Goal: Task Accomplishment & Management: Use online tool/utility

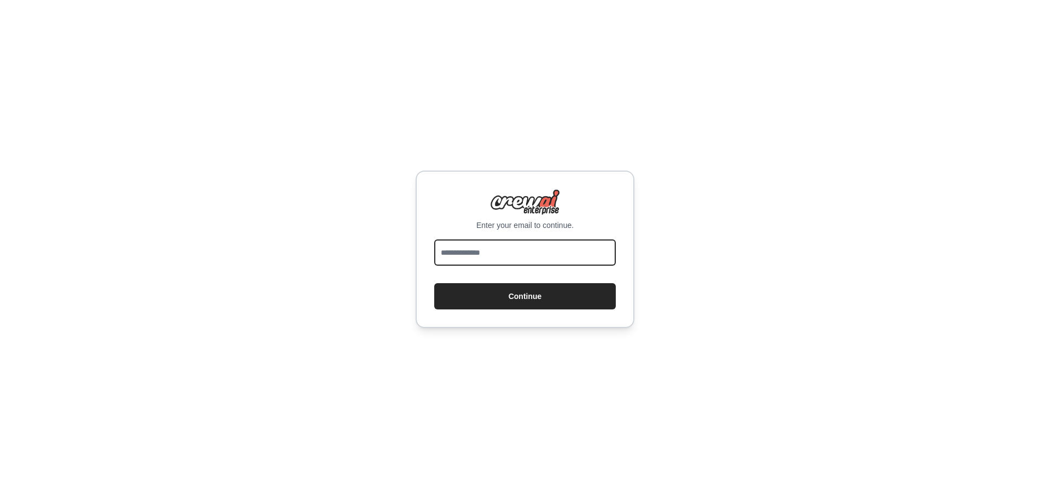
click at [495, 257] on input "email" at bounding box center [525, 253] width 182 height 26
type input "**********"
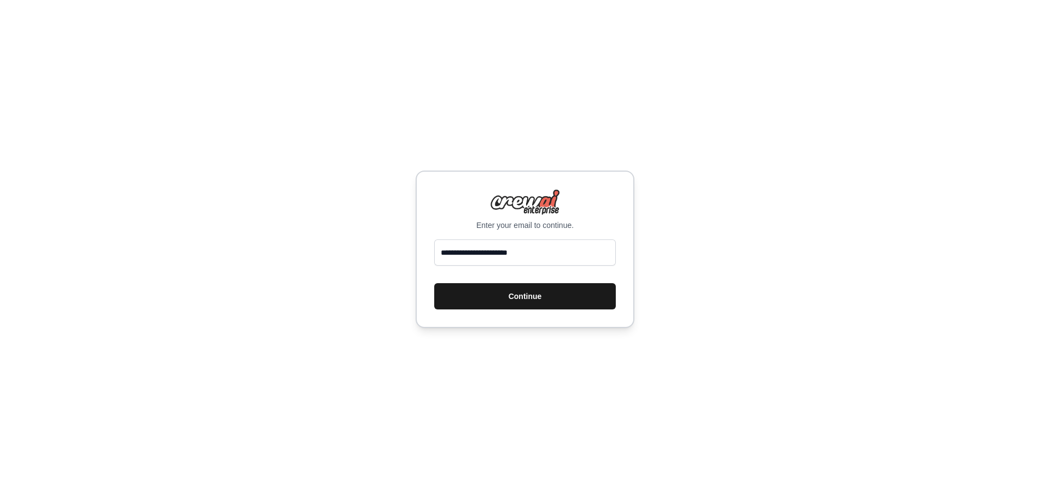
click at [502, 300] on button "Continue" at bounding box center [525, 296] width 182 height 26
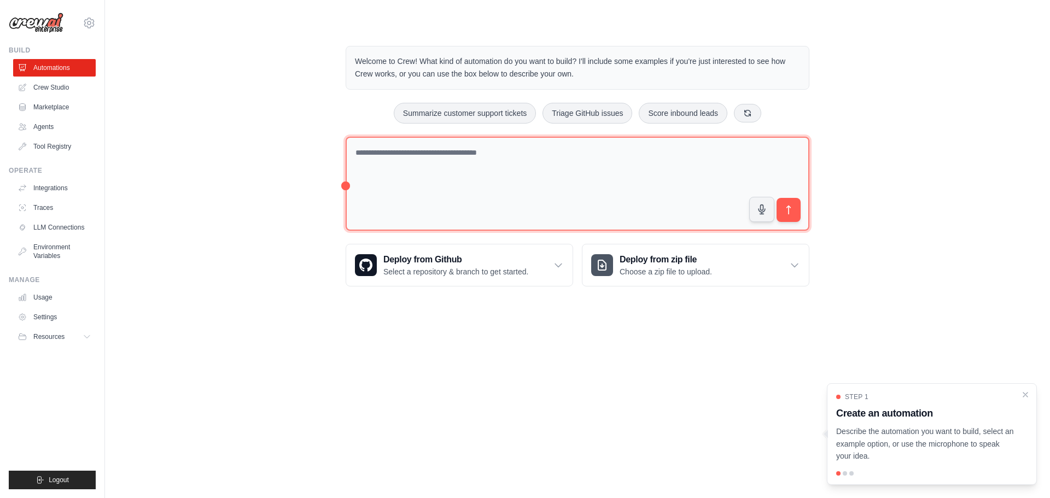
click at [401, 195] on textarea at bounding box center [578, 184] width 464 height 95
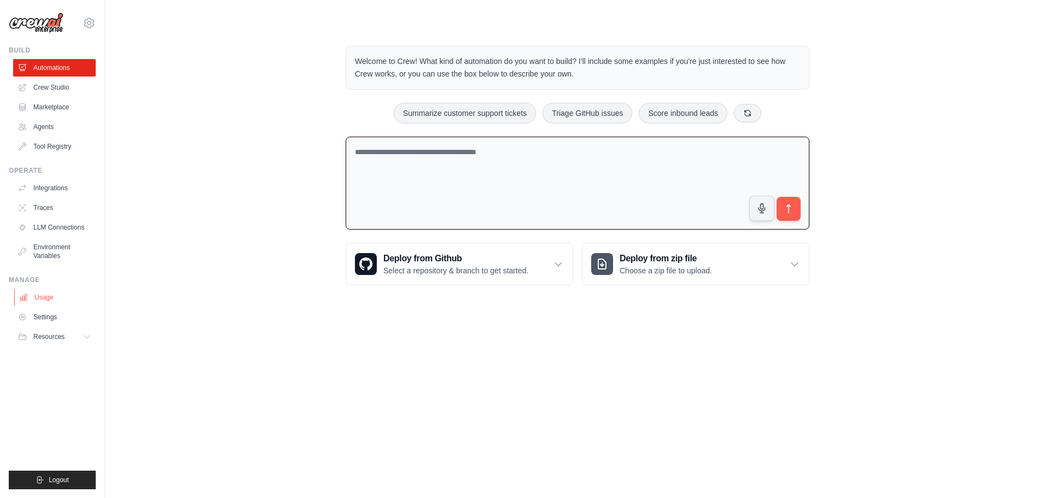
click at [53, 306] on link "Usage" at bounding box center [55, 298] width 83 height 18
click at [51, 304] on link "Usage" at bounding box center [55, 298] width 83 height 18
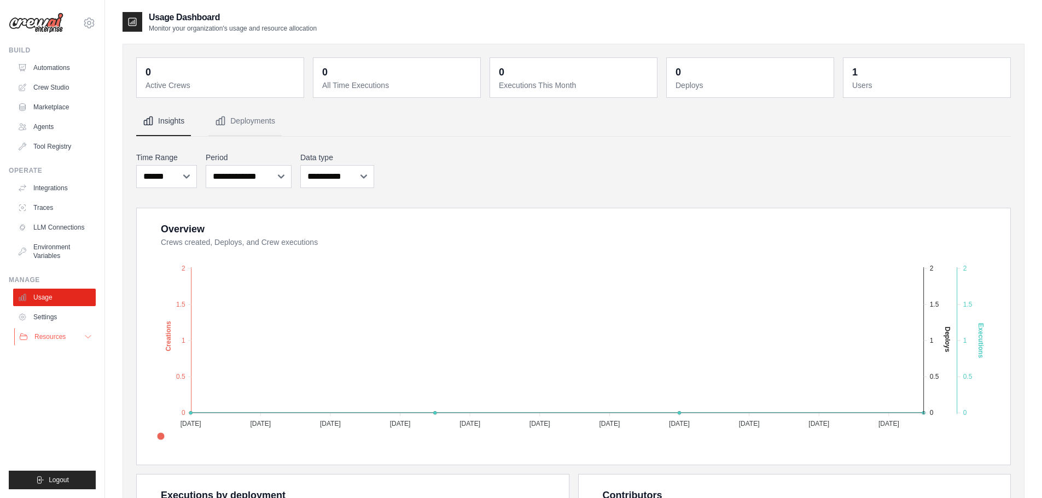
click at [73, 332] on button "Resources" at bounding box center [55, 337] width 83 height 18
click at [60, 319] on link "Settings" at bounding box center [55, 318] width 83 height 18
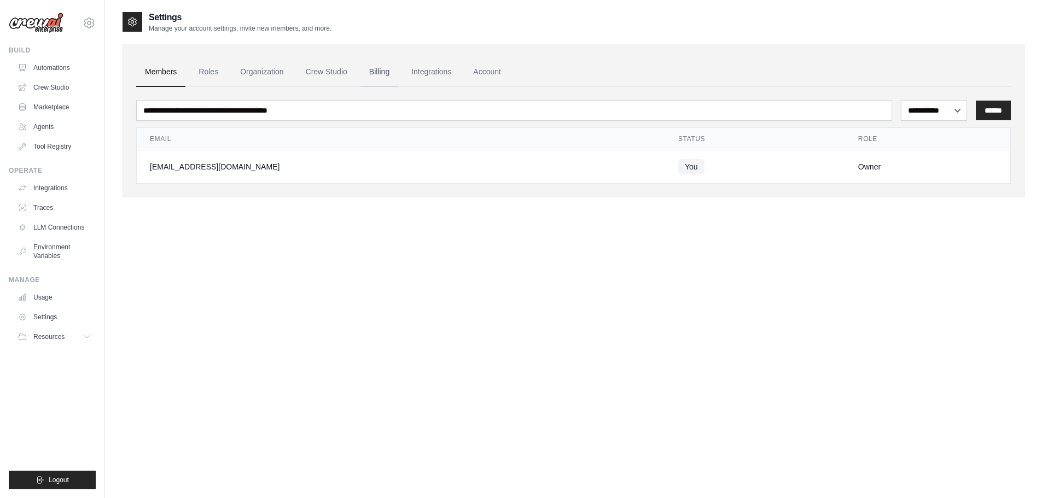
click at [369, 73] on link "Billing" at bounding box center [379, 72] width 38 height 30
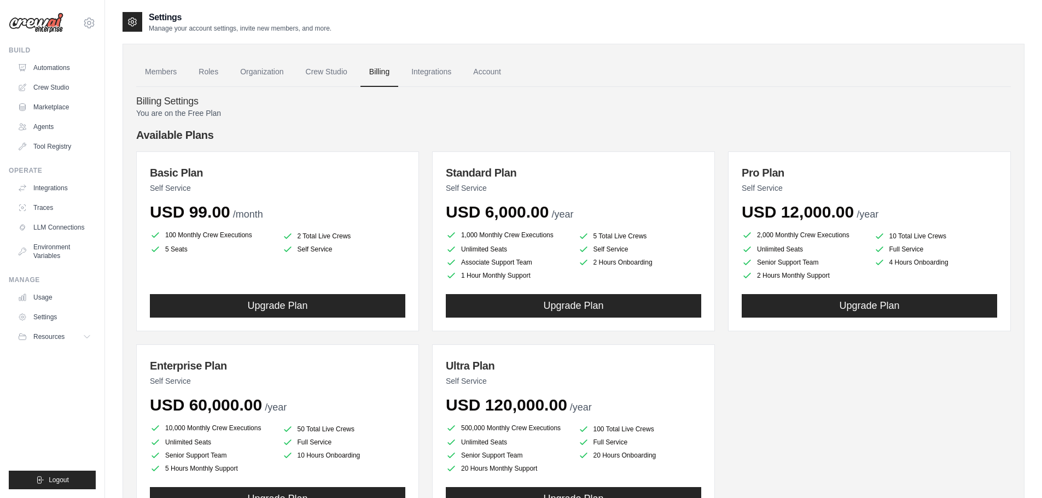
scroll to position [55, 0]
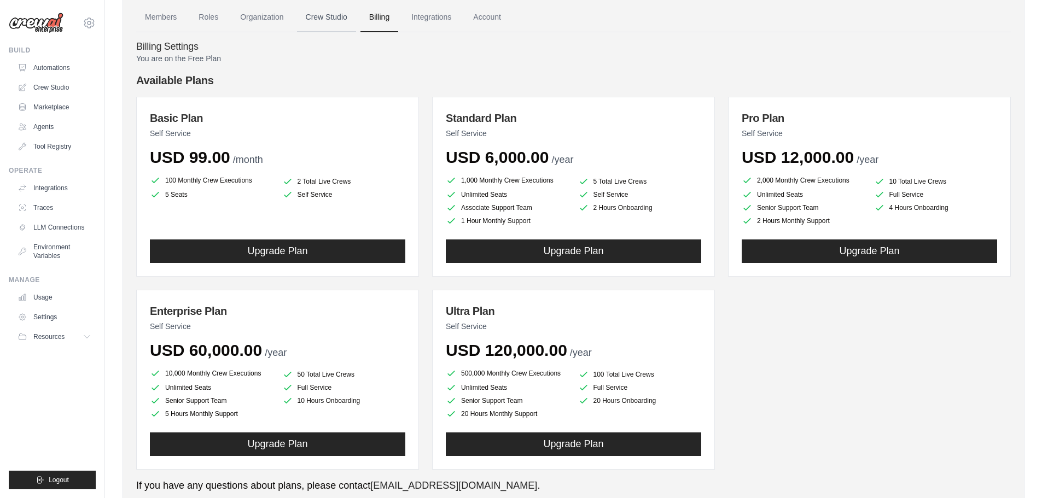
click at [319, 25] on link "Crew Studio" at bounding box center [326, 18] width 59 height 30
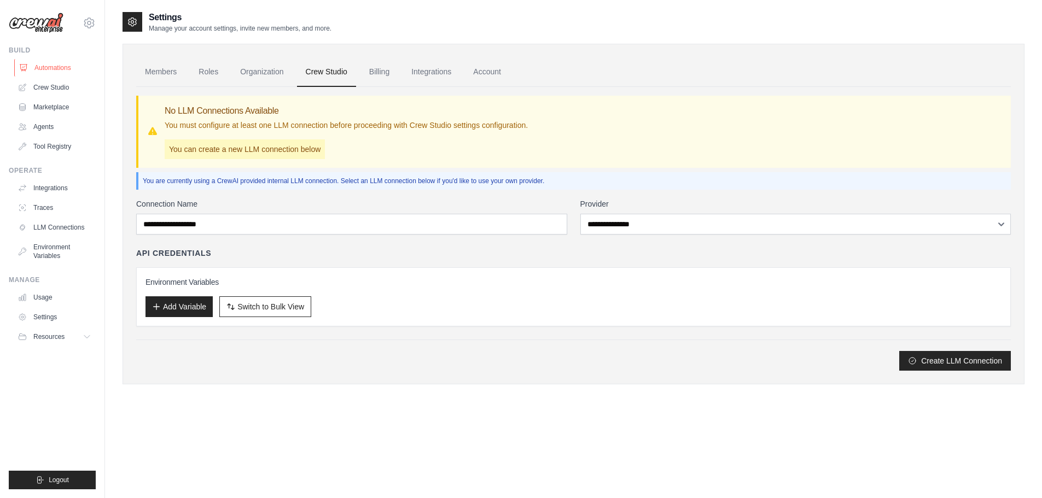
click at [50, 68] on link "Automations" at bounding box center [55, 68] width 83 height 18
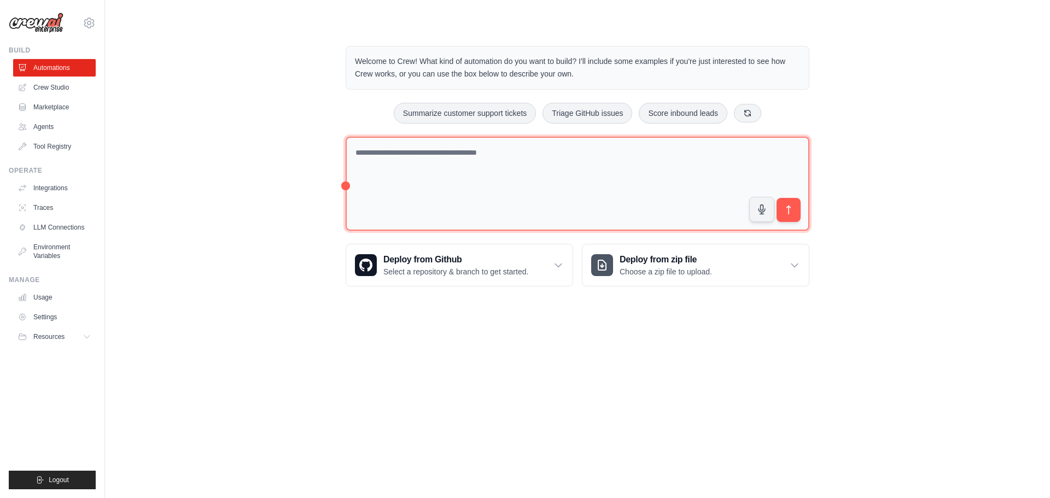
click at [468, 179] on textarea at bounding box center [578, 184] width 464 height 95
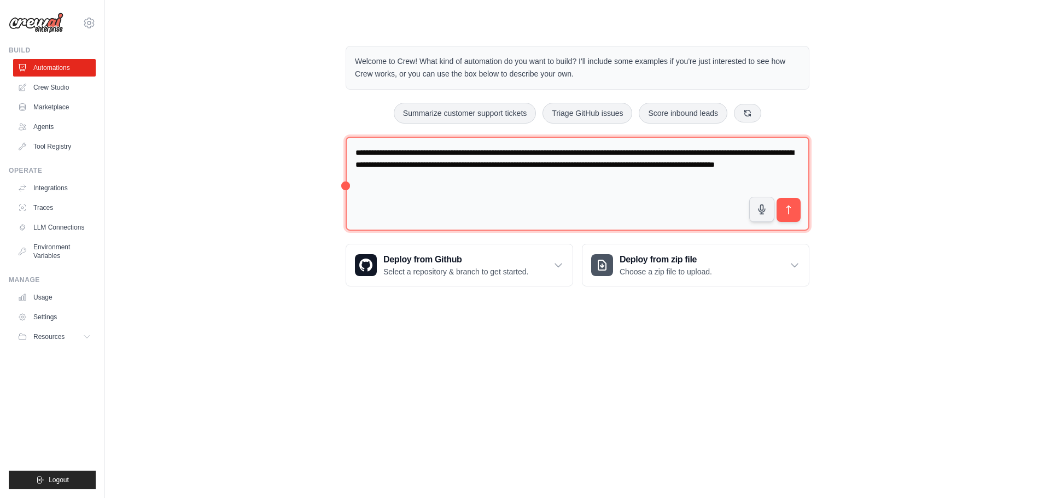
type textarea "**********"
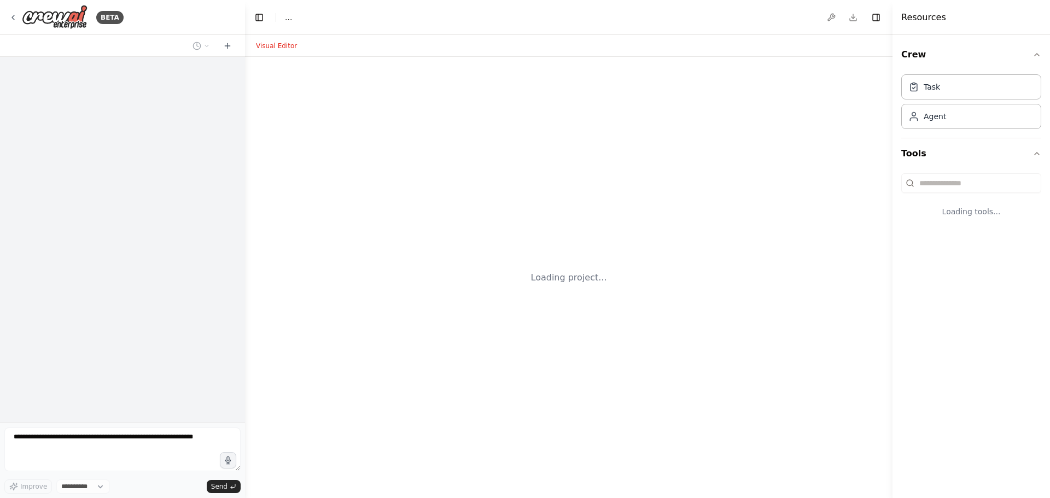
select select "****"
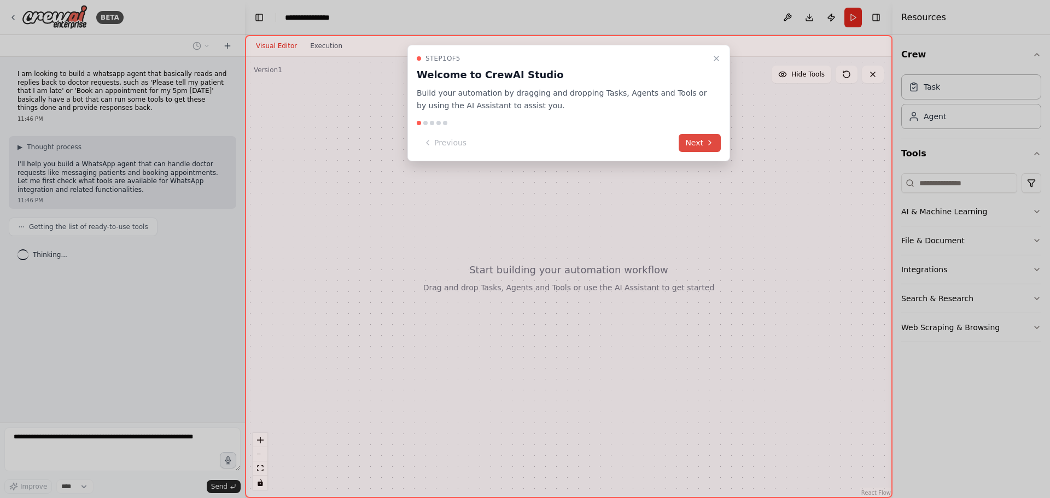
click at [691, 143] on button "Next" at bounding box center [700, 143] width 42 height 18
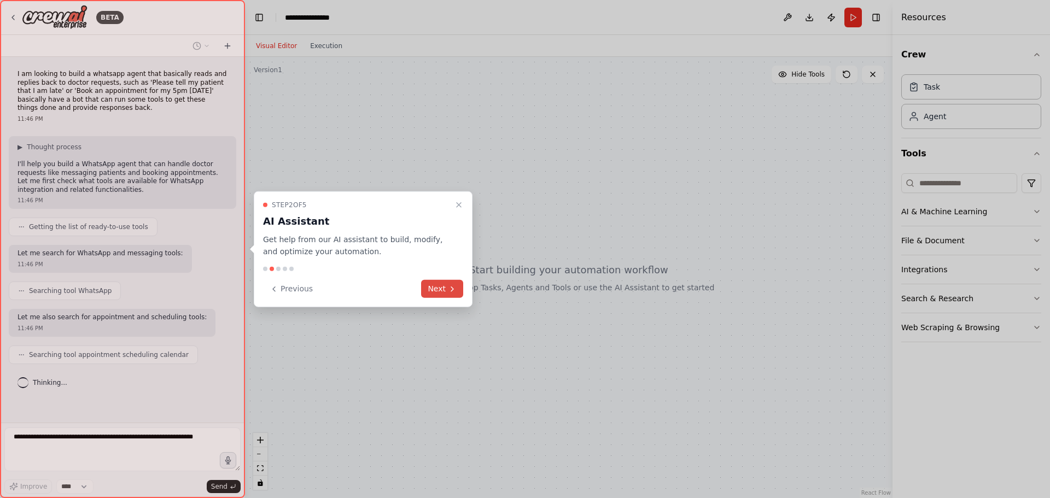
click at [434, 283] on button "Next" at bounding box center [442, 289] width 42 height 18
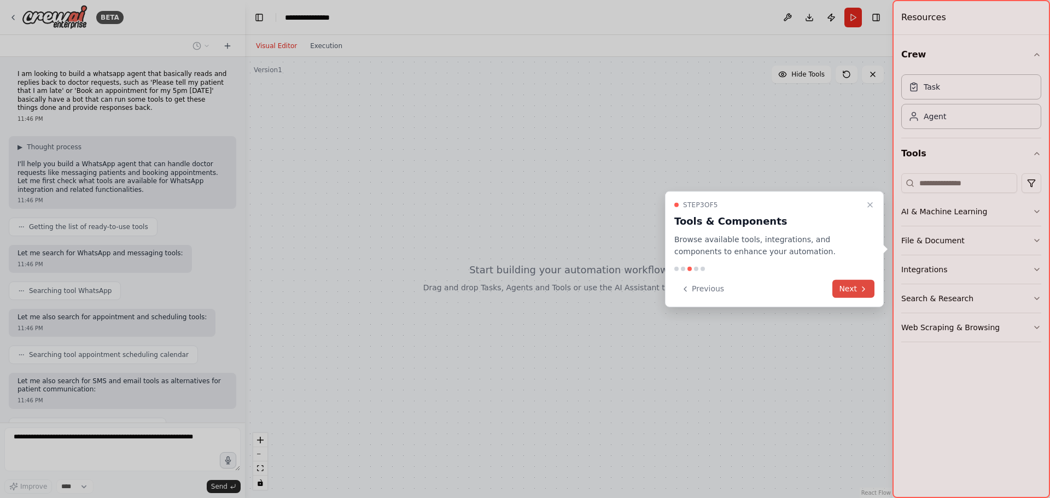
scroll to position [50, 0]
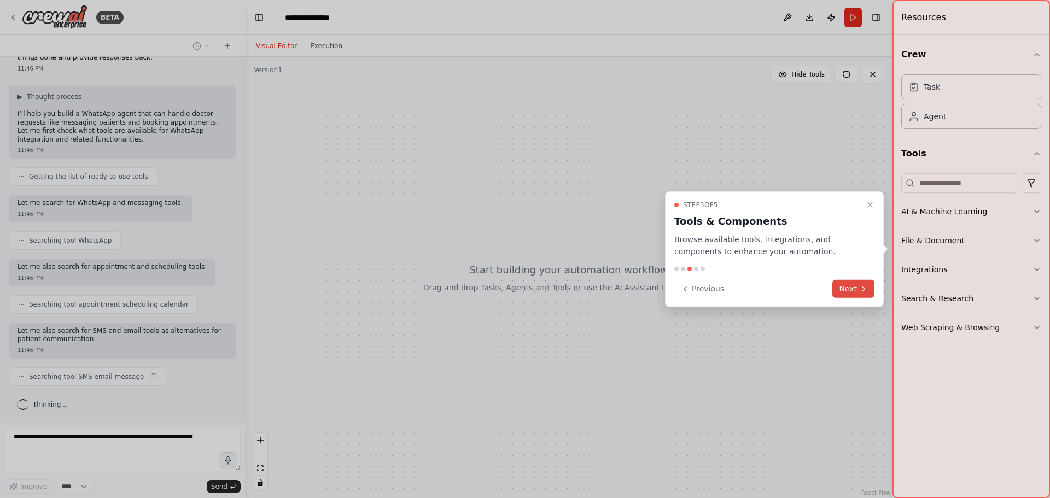
click at [846, 287] on button "Next" at bounding box center [854, 289] width 42 height 18
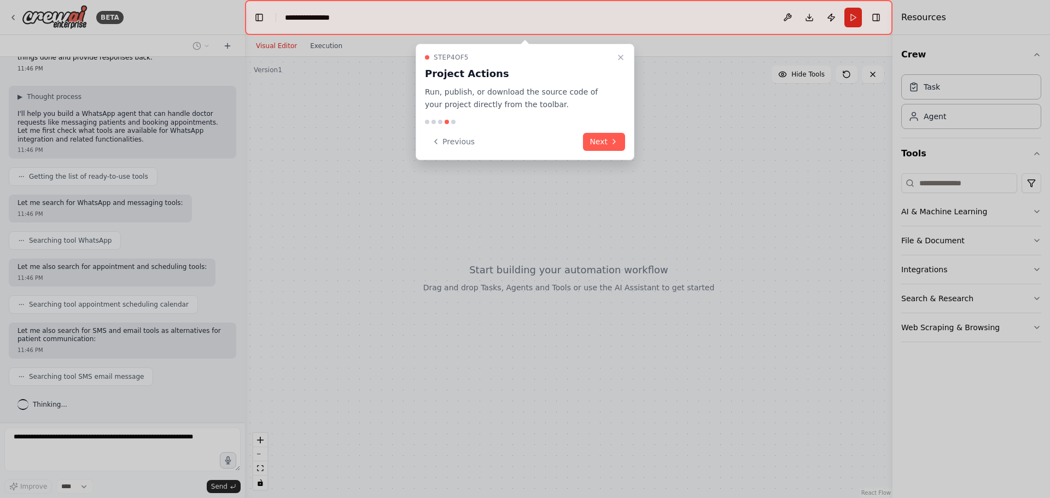
click at [582, 120] on div at bounding box center [525, 122] width 200 height 4
drag, startPoint x: 596, startPoint y: 131, endPoint x: 601, endPoint y: 136, distance: 7.0
click at [596, 131] on div "Step 4 of 5 Project Actions Run, publish, or download the source code of your p…" at bounding box center [525, 102] width 219 height 117
click at [602, 137] on button "Next" at bounding box center [604, 142] width 42 height 18
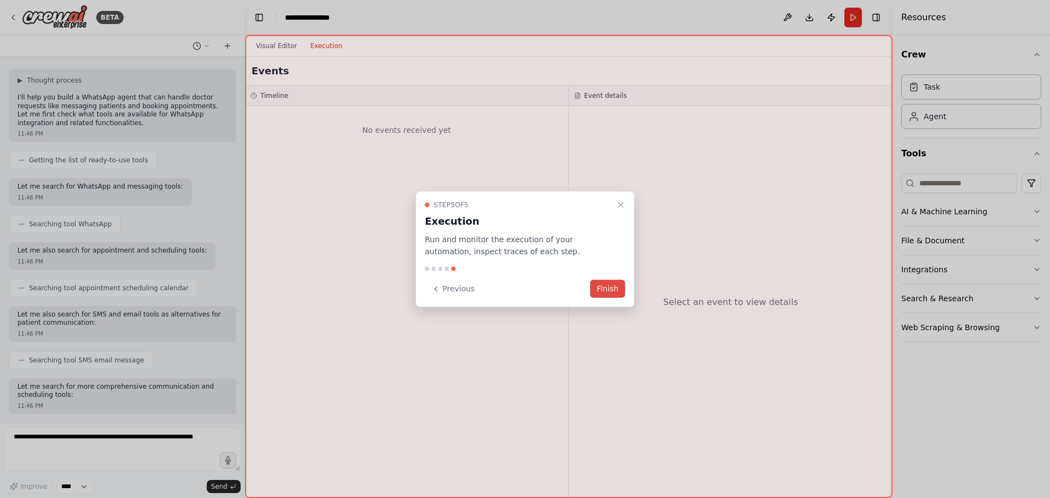
scroll to position [123, 0]
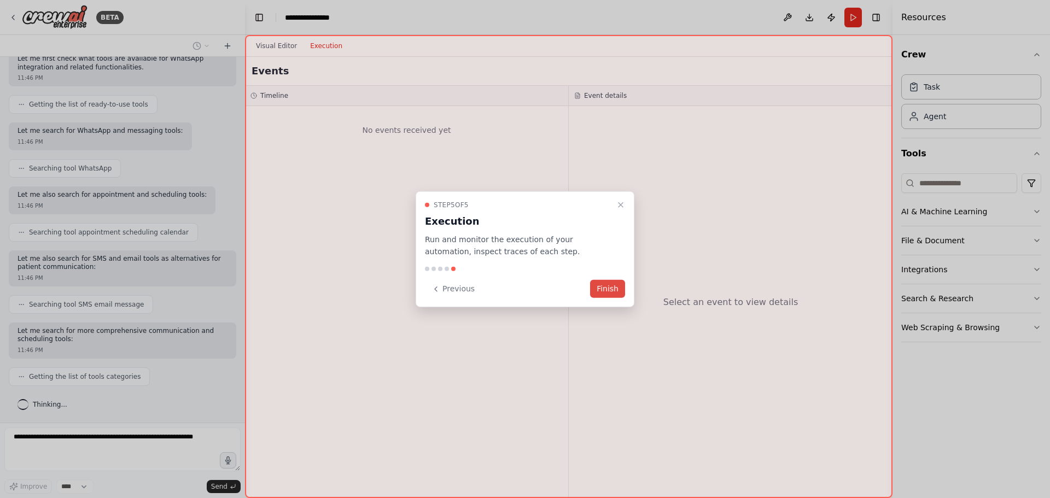
click at [612, 289] on button "Finish" at bounding box center [607, 289] width 35 height 18
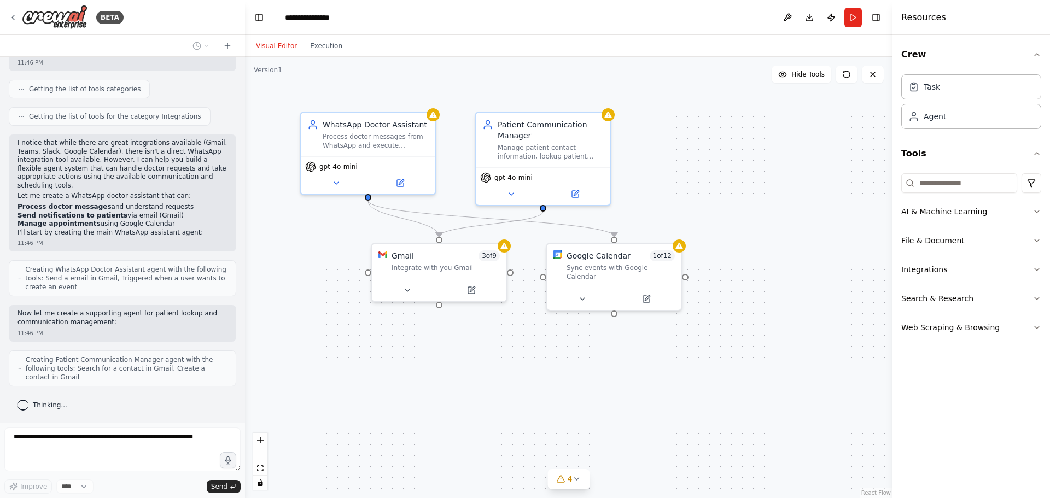
scroll to position [466, 0]
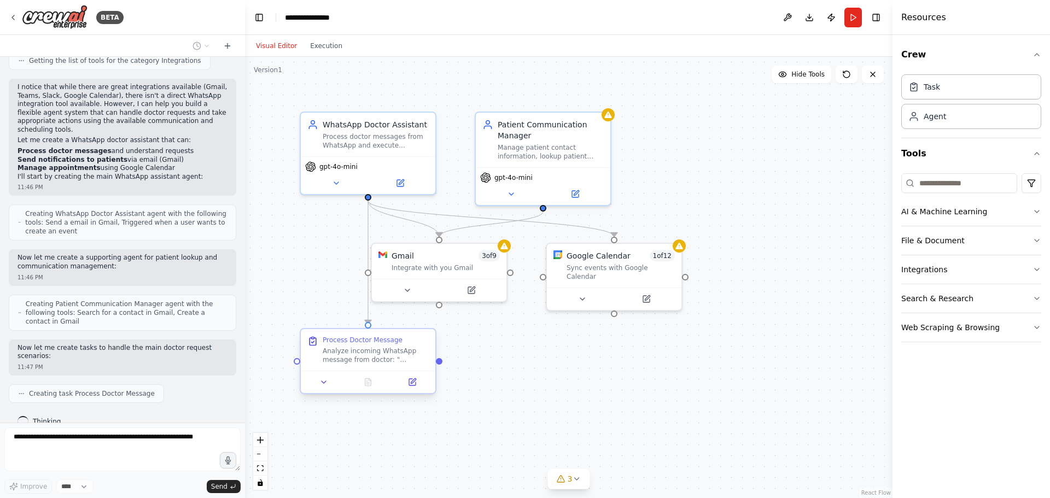
click at [375, 353] on div "Analyze incoming WhatsApp message from doctor: "{doctor_message}". Parse the me…" at bounding box center [376, 356] width 106 height 18
click at [943, 90] on div "Task" at bounding box center [972, 86] width 140 height 25
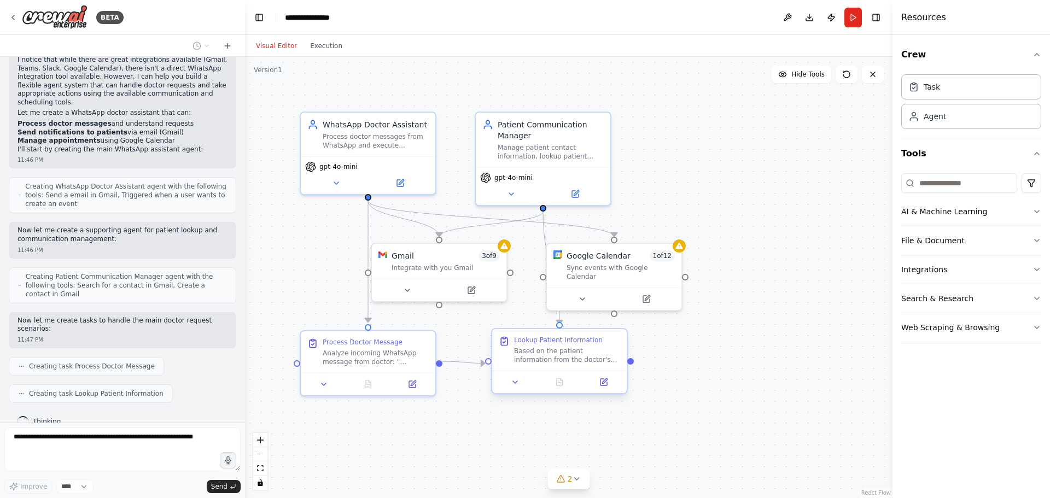
click at [534, 348] on div "Based on the patient information from the doctor's message, search for and retr…" at bounding box center [567, 356] width 106 height 18
click at [624, 263] on div "Sync events with Google Calendar" at bounding box center [621, 270] width 108 height 18
click at [460, 272] on div "Gmail 3 of 9 Integrate with you Gmail" at bounding box center [439, 259] width 135 height 35
click at [554, 158] on div "Manage patient contact information, lookup patient details, and compose profess…" at bounding box center [551, 150] width 106 height 18
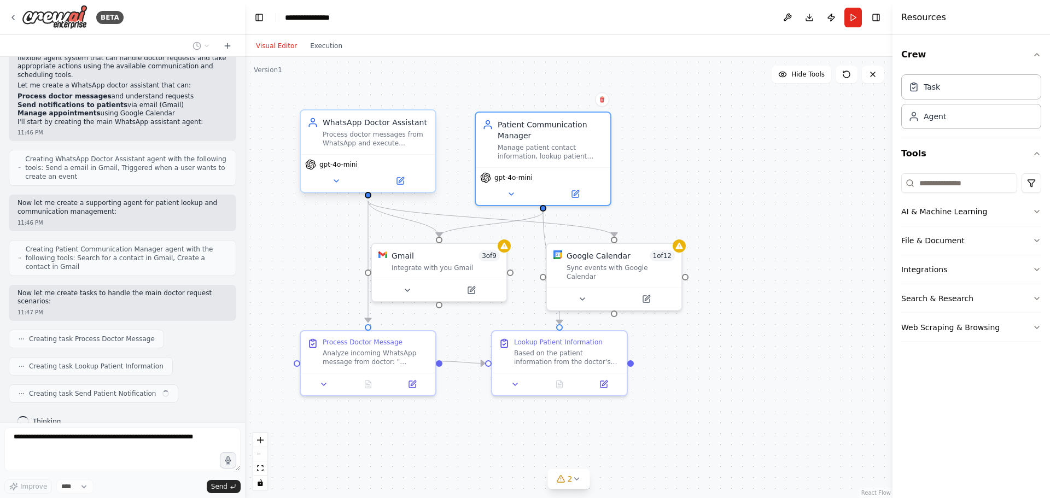
click at [339, 144] on div "Process doctor messages from WhatsApp and execute appropriate actions like send…" at bounding box center [376, 139] width 106 height 18
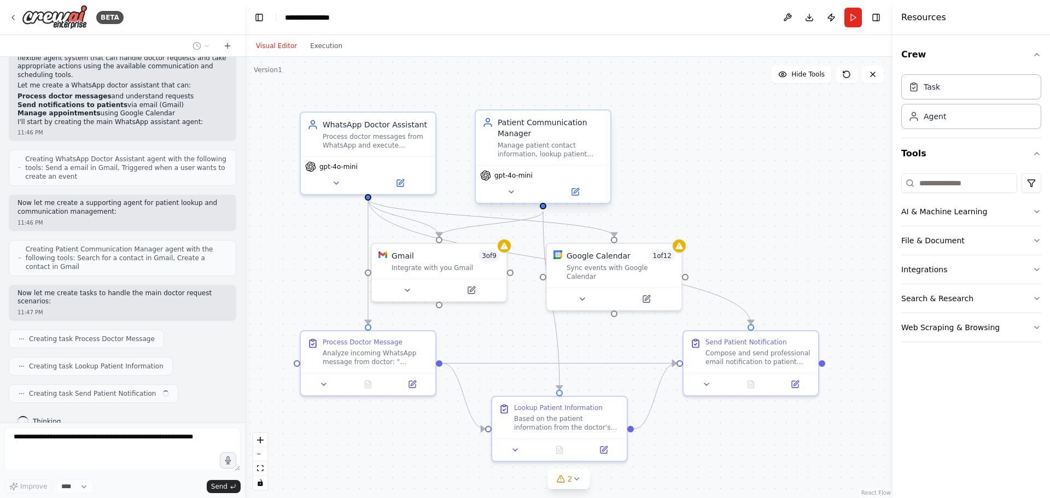
click at [531, 143] on div "Manage patient contact information, lookup patient details, and compose profess…" at bounding box center [551, 150] width 106 height 18
click at [708, 149] on div ".deletable-edge-delete-btn { width: 20px; height: 20px; border: 0px solid #ffff…" at bounding box center [569, 277] width 648 height 441
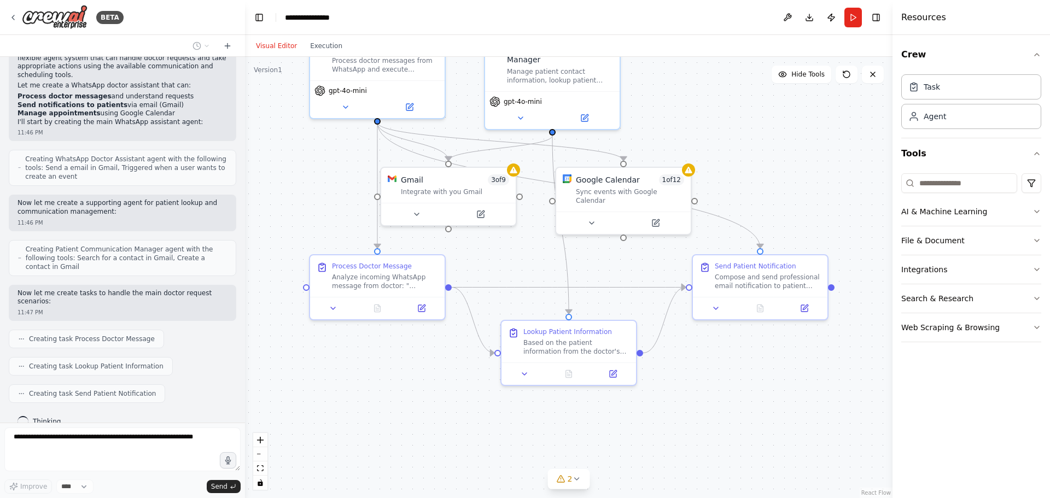
drag, startPoint x: 716, startPoint y: 167, endPoint x: 727, endPoint y: 84, distance: 83.9
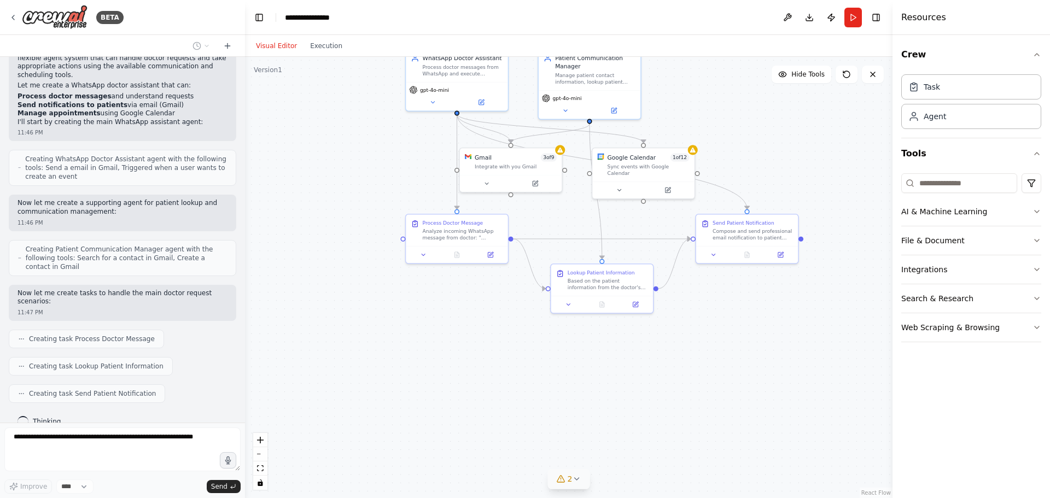
click at [574, 473] on button "2" at bounding box center [569, 479] width 42 height 20
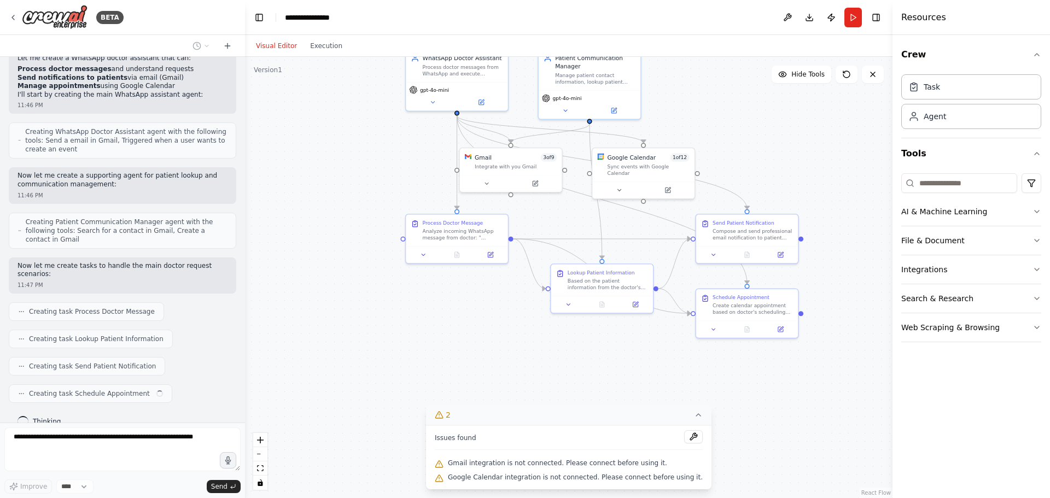
click at [682, 421] on button "2" at bounding box center [569, 415] width 286 height 20
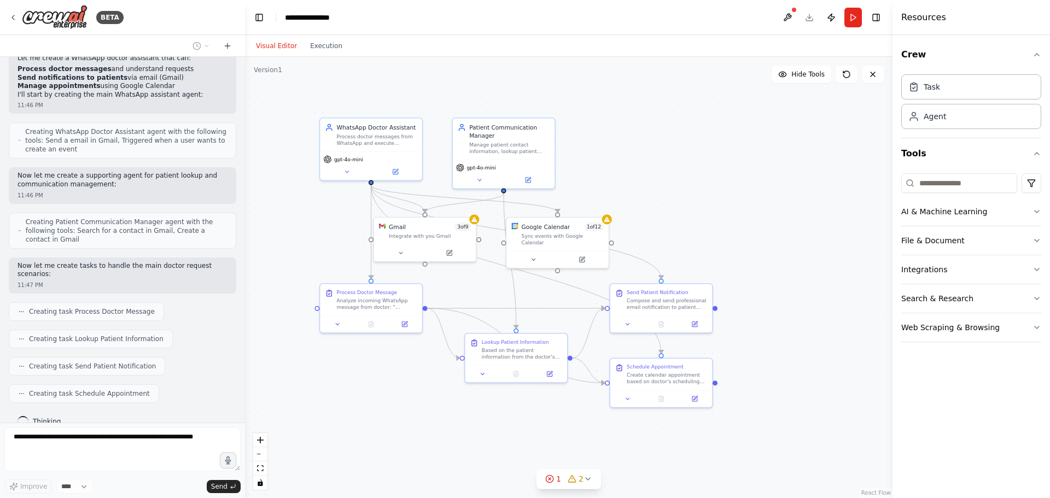
drag, startPoint x: 623, startPoint y: 356, endPoint x: 533, endPoint y: 424, distance: 112.4
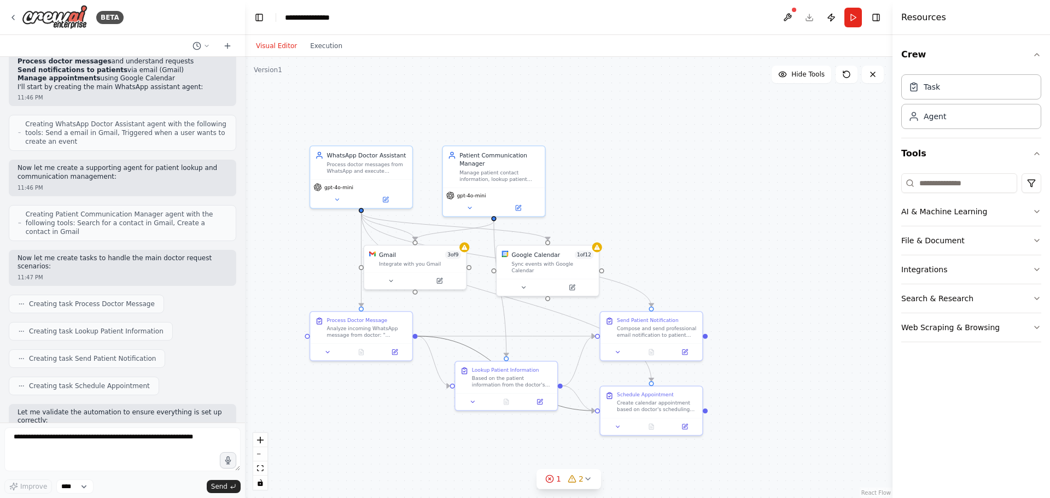
scroll to position [620, 0]
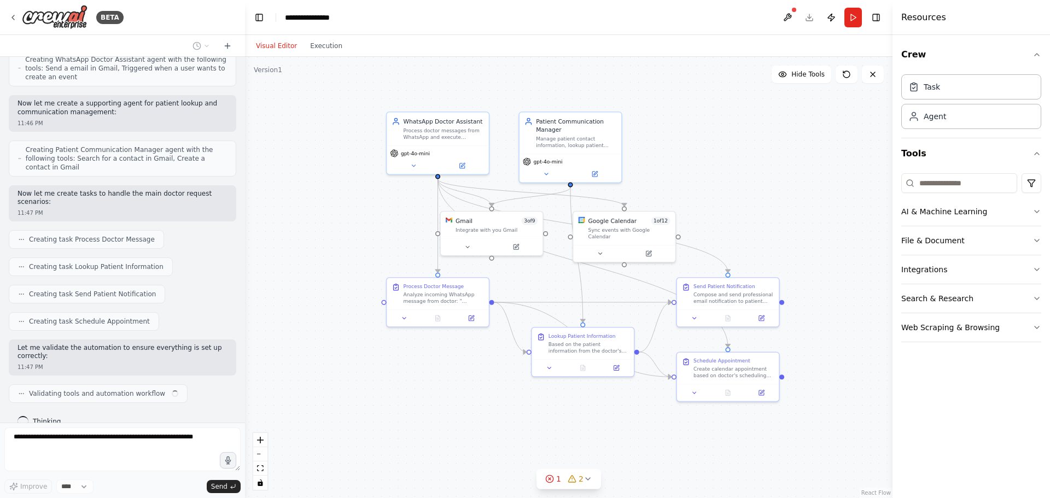
drag, startPoint x: 467, startPoint y: 342, endPoint x: 508, endPoint y: 340, distance: 40.5
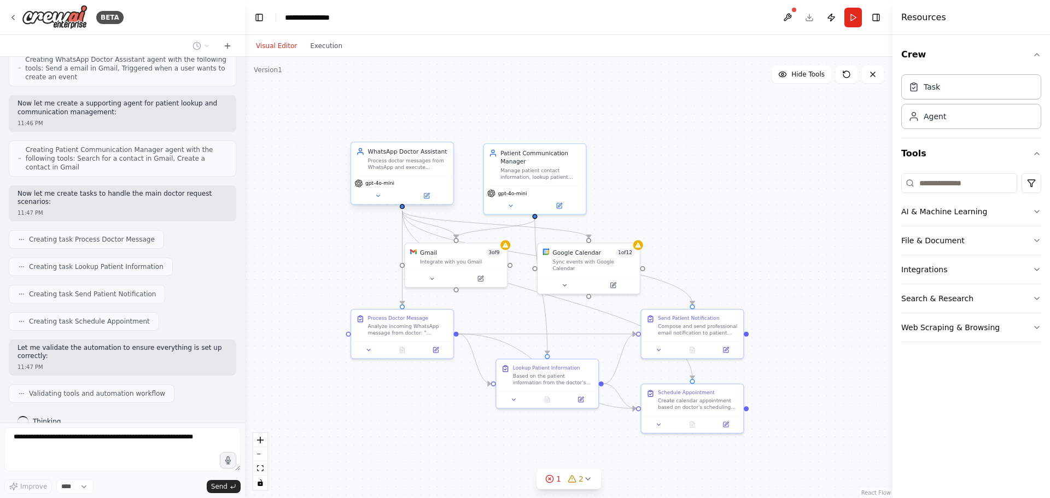
click at [375, 156] on div "WhatsApp Doctor Assistant Process doctor messages from WhatsApp and execute app…" at bounding box center [408, 159] width 80 height 23
click at [496, 86] on div ".deletable-edge-delete-btn { width: 20px; height: 20px; border: 0px solid #ffff…" at bounding box center [569, 277] width 648 height 441
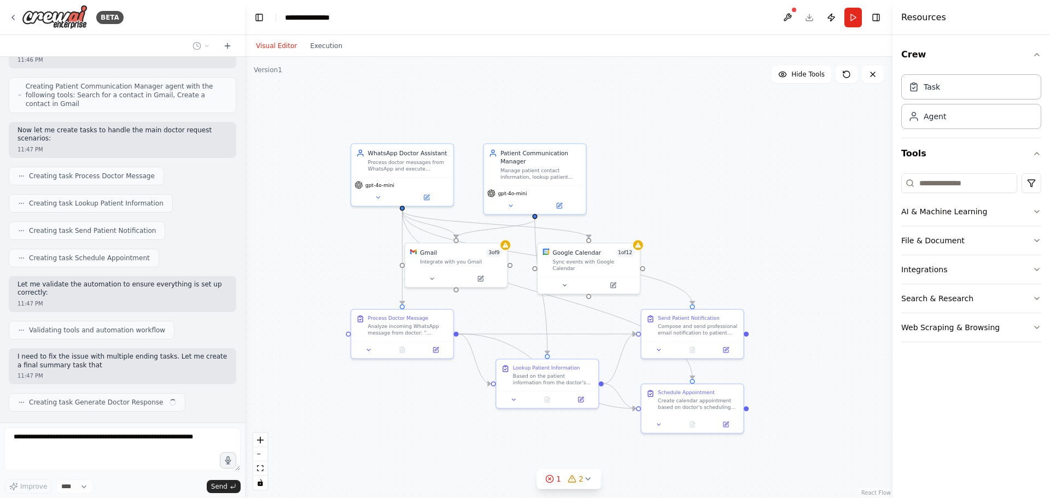
scroll to position [693, 0]
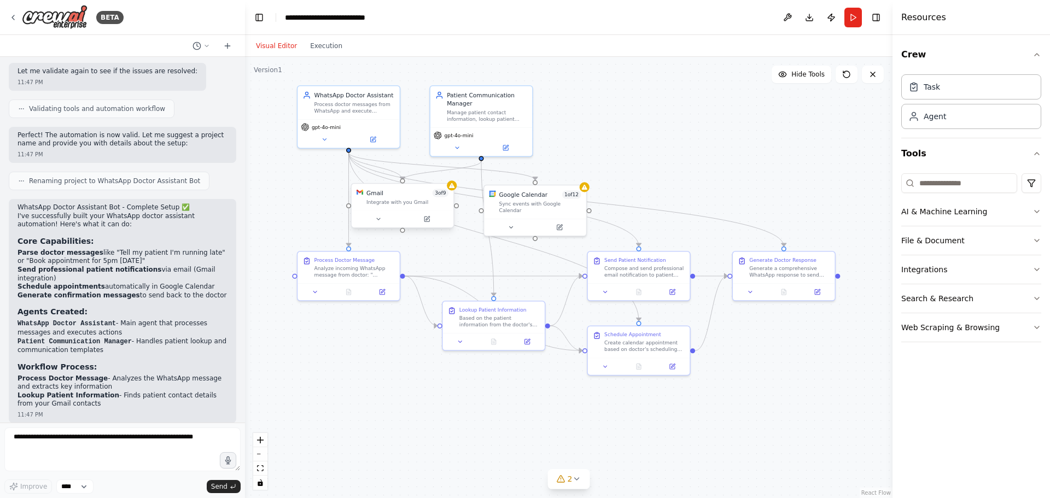
drag, startPoint x: 461, startPoint y: 251, endPoint x: 393, endPoint y: 158, distance: 114.7
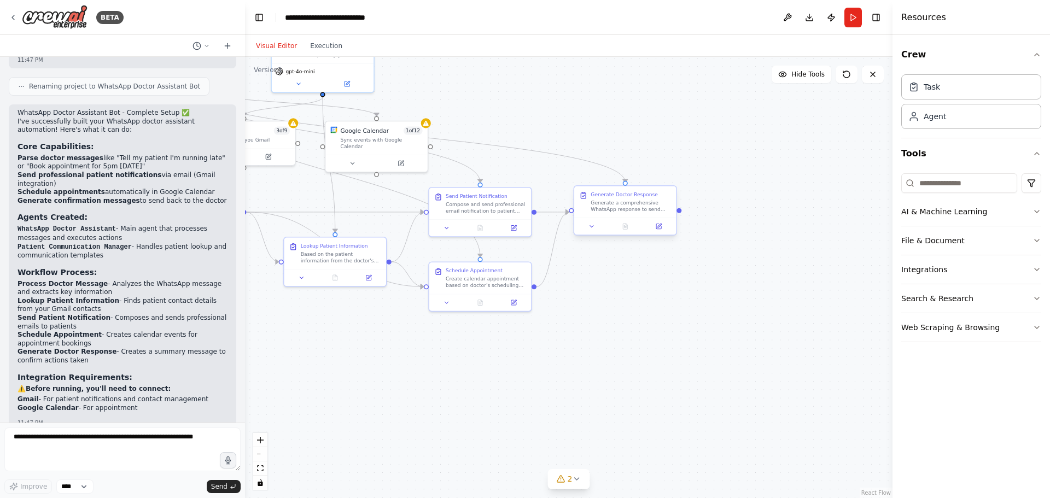
drag, startPoint x: 790, startPoint y: 231, endPoint x: 643, endPoint y: 200, distance: 149.9
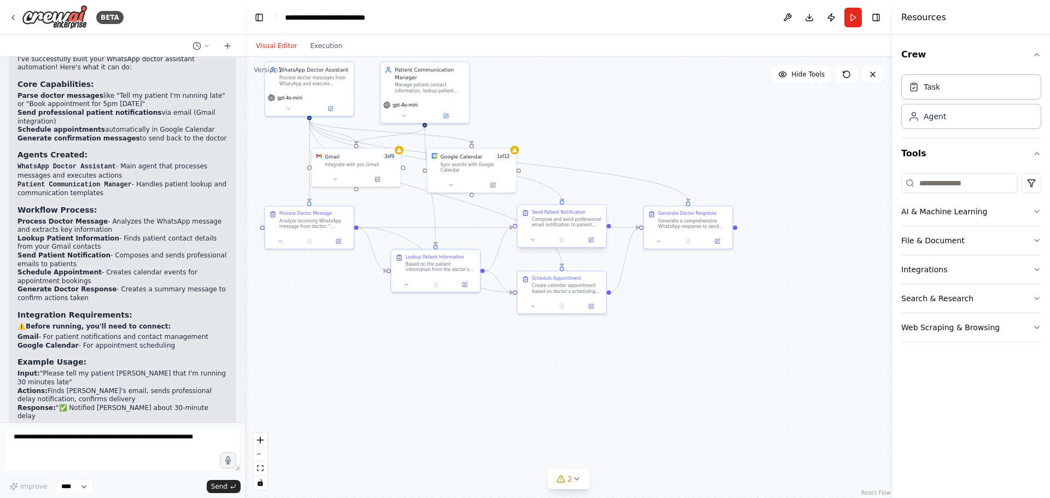
drag, startPoint x: 464, startPoint y: 211, endPoint x: 525, endPoint y: 228, distance: 63.6
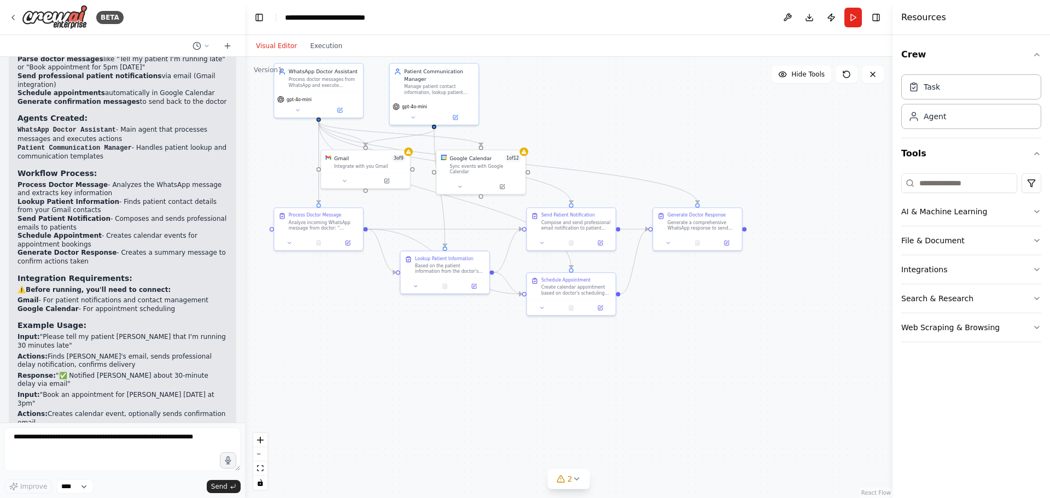
drag, startPoint x: 320, startPoint y: 226, endPoint x: 534, endPoint y: 1, distance: 310.7
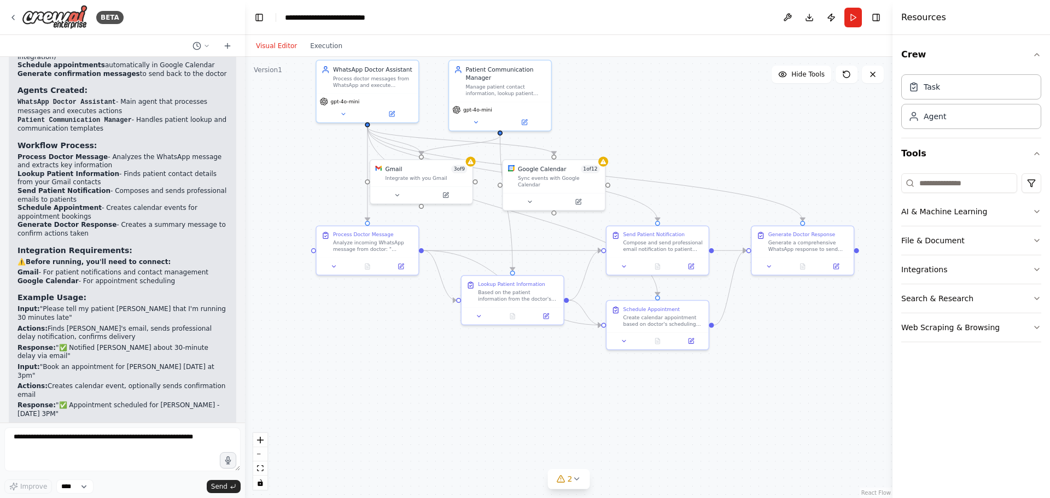
scroll to position [1271, 0]
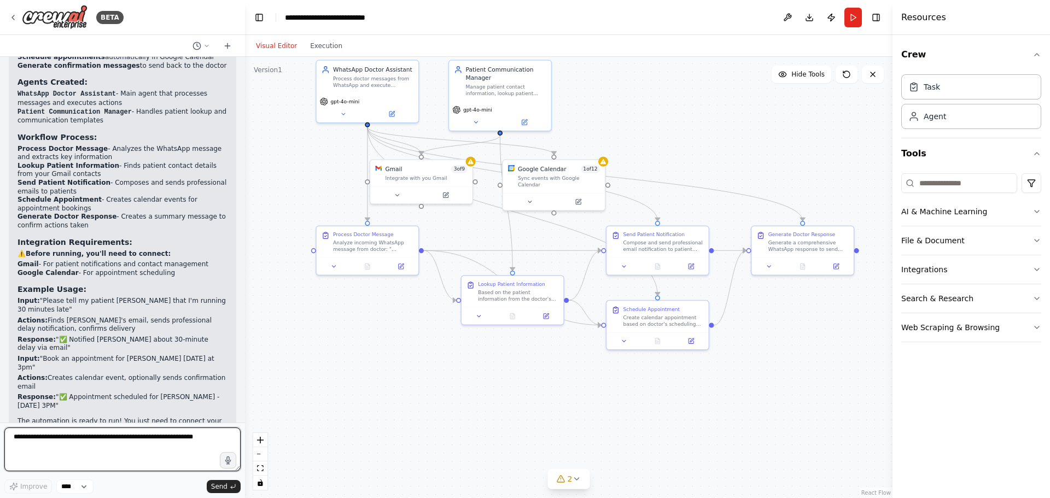
click at [60, 451] on textarea at bounding box center [122, 450] width 236 height 44
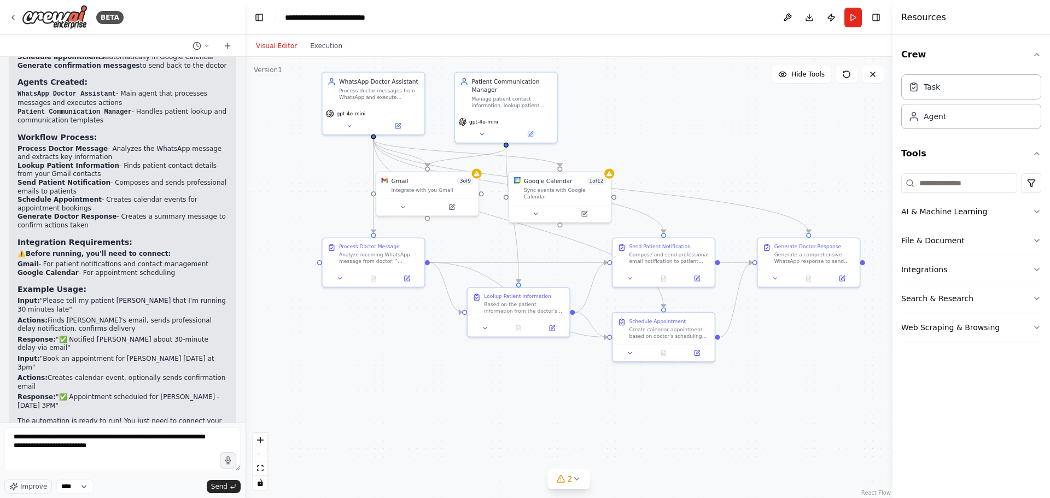
drag, startPoint x: 570, startPoint y: 130, endPoint x: 613, endPoint y: 175, distance: 62.3
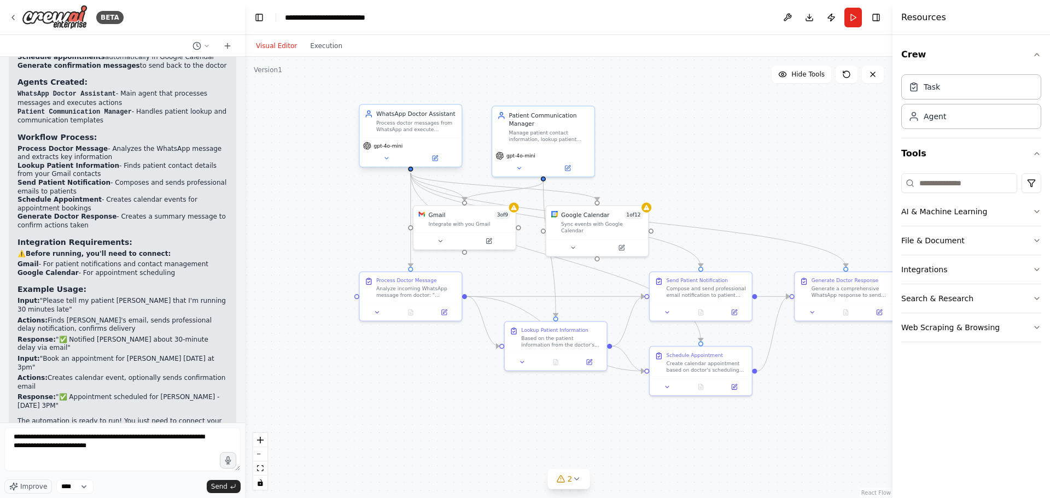
click at [386, 132] on div "Process doctor messages from WhatsApp and execute appropriate actions like send…" at bounding box center [416, 126] width 80 height 13
click at [567, 130] on div "Manage patient contact information, lookup patient details, and compose profess…" at bounding box center [549, 134] width 80 height 13
click at [522, 164] on icon at bounding box center [519, 167] width 7 height 7
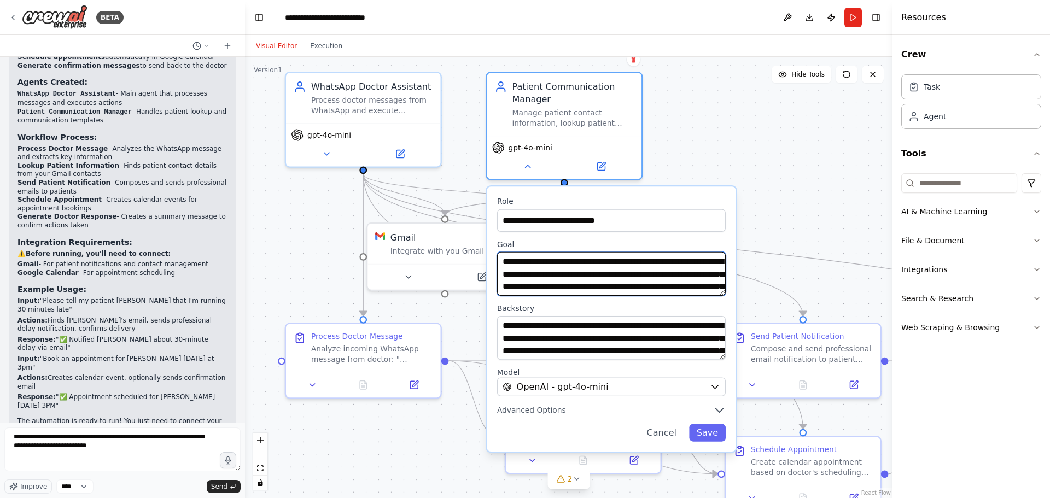
drag, startPoint x: 544, startPoint y: 214, endPoint x: 450, endPoint y: 181, distance: 100.5
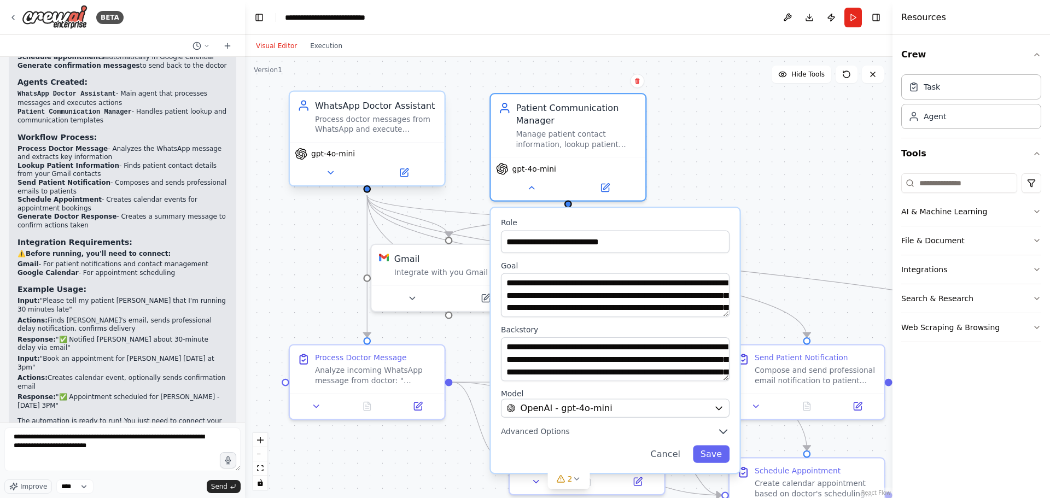
click at [419, 138] on div "WhatsApp Doctor Assistant Process doctor messages from WhatsApp and execute app…" at bounding box center [367, 117] width 155 height 50
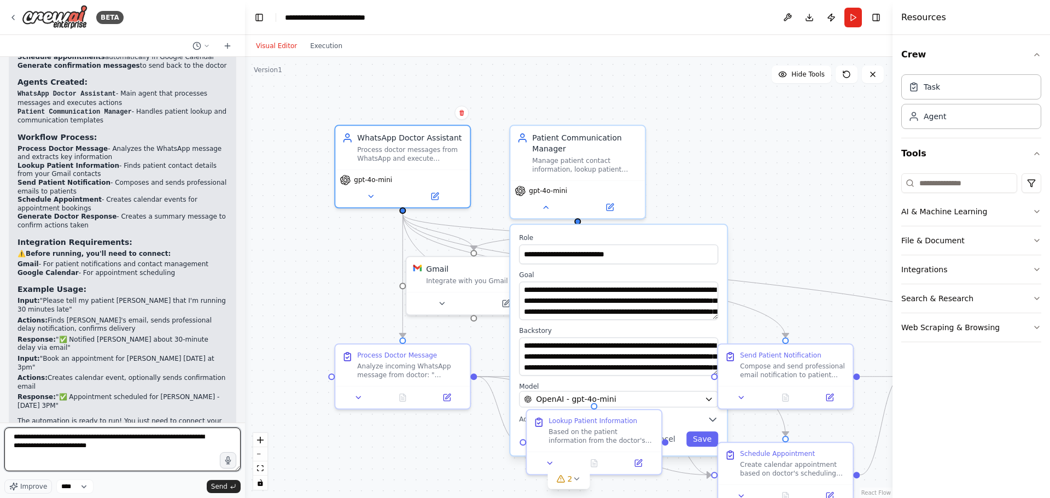
click at [149, 451] on textarea "**********" at bounding box center [122, 450] width 236 height 44
type textarea "**********"
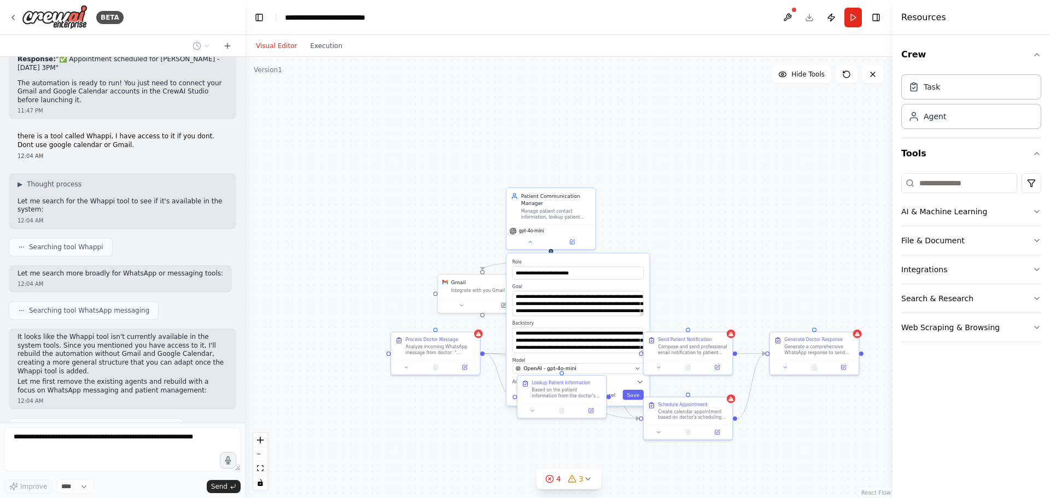
scroll to position [1637, 0]
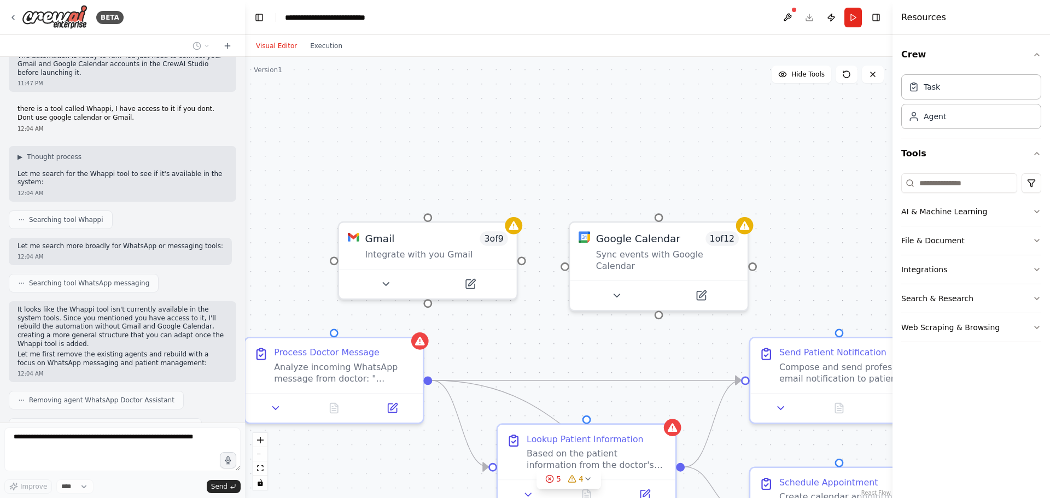
drag, startPoint x: 398, startPoint y: 306, endPoint x: 88, endPoint y: 318, distance: 310.9
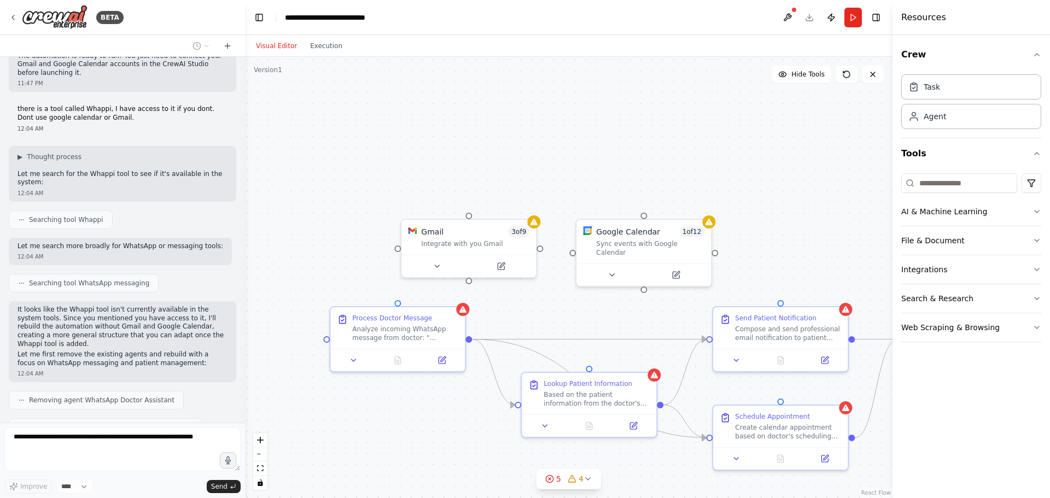
drag, startPoint x: 475, startPoint y: 350, endPoint x: 565, endPoint y: 321, distance: 94.8
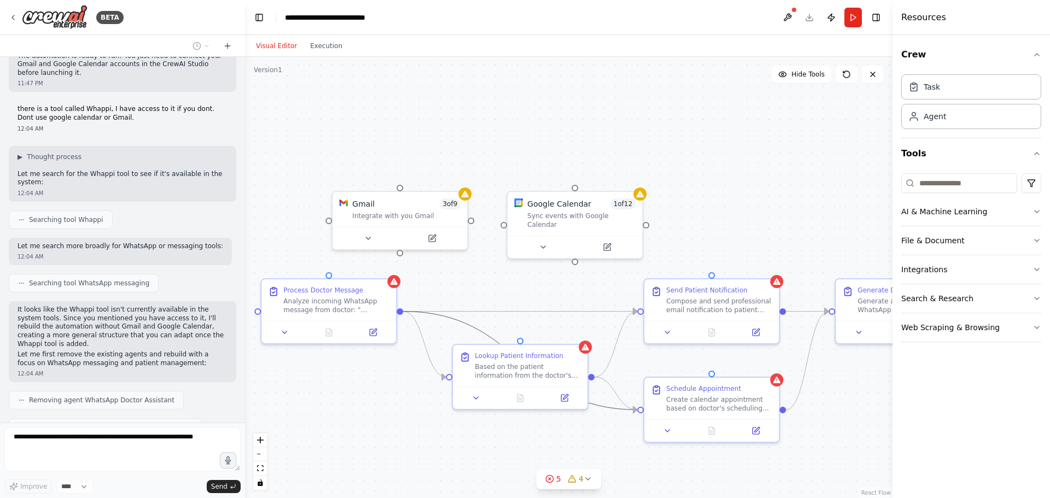
drag, startPoint x: 533, startPoint y: 348, endPoint x: 417, endPoint y: 309, distance: 123.0
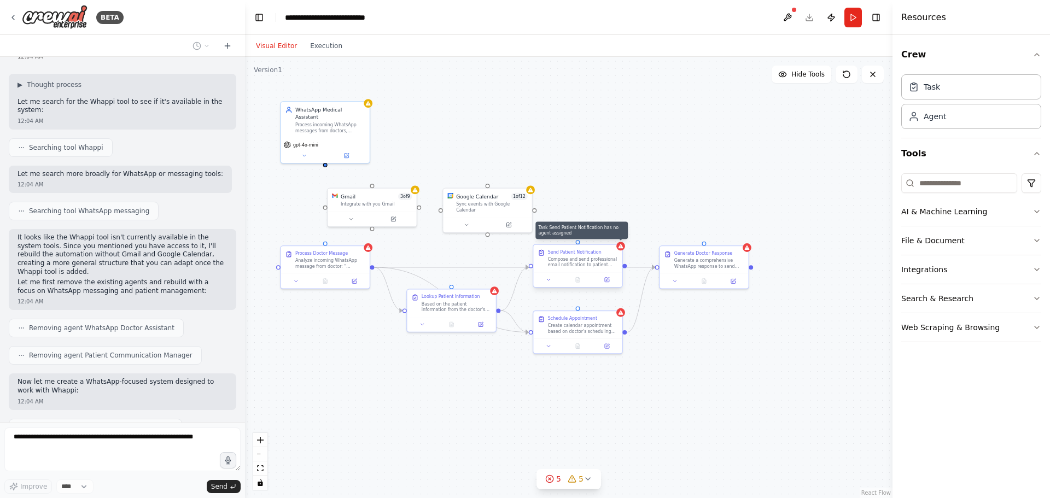
scroll to position [1736, 0]
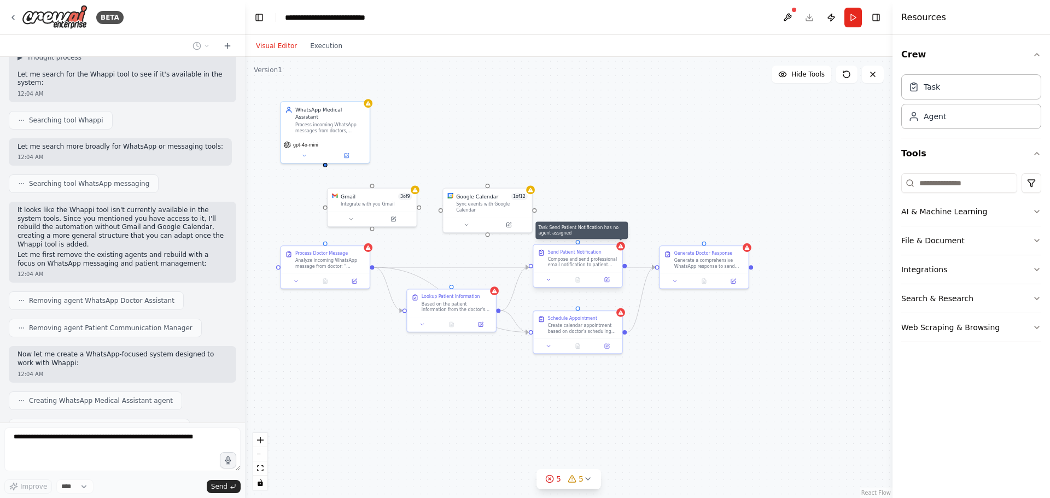
drag, startPoint x: 619, startPoint y: 247, endPoint x: 645, endPoint y: 240, distance: 27.2
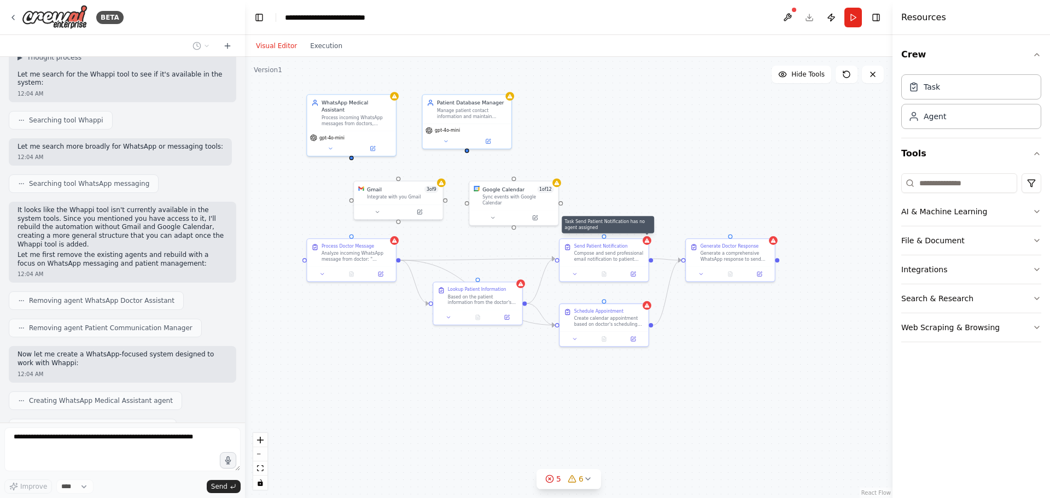
click at [594, 136] on div ".deletable-edge-delete-btn { width: 20px; height: 20px; border: 0px solid #ffff…" at bounding box center [569, 277] width 648 height 441
click at [335, 120] on div "WhatsApp Medical Assistant Process incoming WhatsApp messages from doctors, und…" at bounding box center [351, 112] width 89 height 36
click at [336, 147] on div "gpt-4o-mini" at bounding box center [351, 142] width 89 height 25
click at [334, 143] on button at bounding box center [330, 147] width 41 height 9
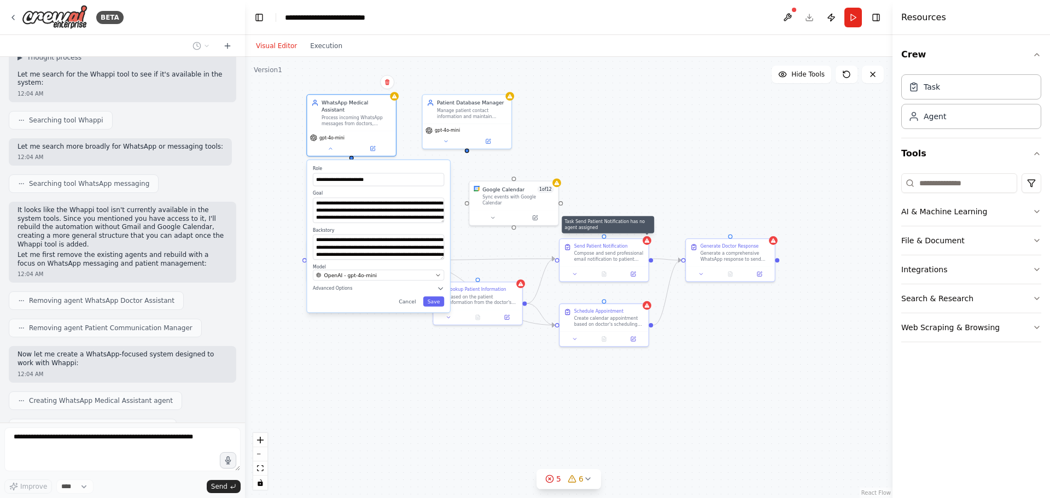
scroll to position [1764, 0]
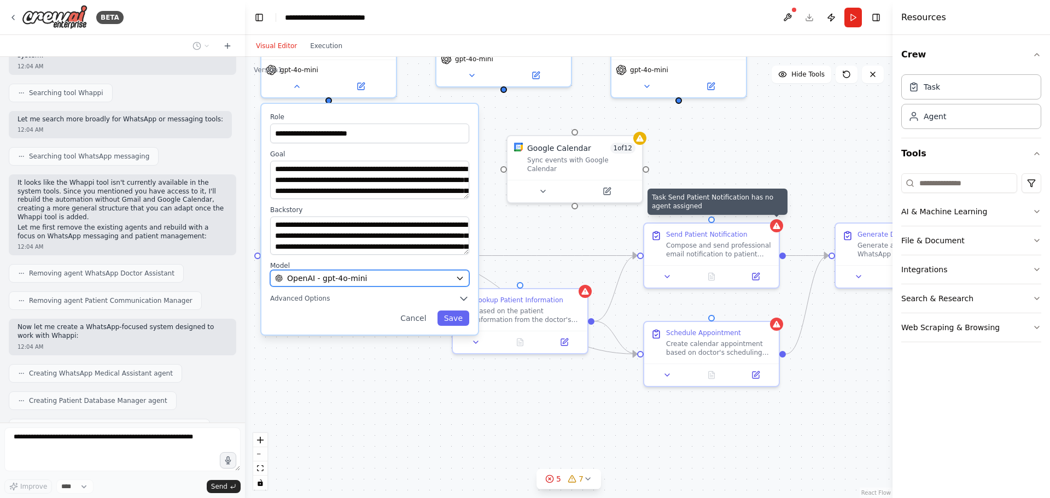
click at [394, 273] on div "OpenAI - gpt-4o-mini" at bounding box center [363, 278] width 176 height 11
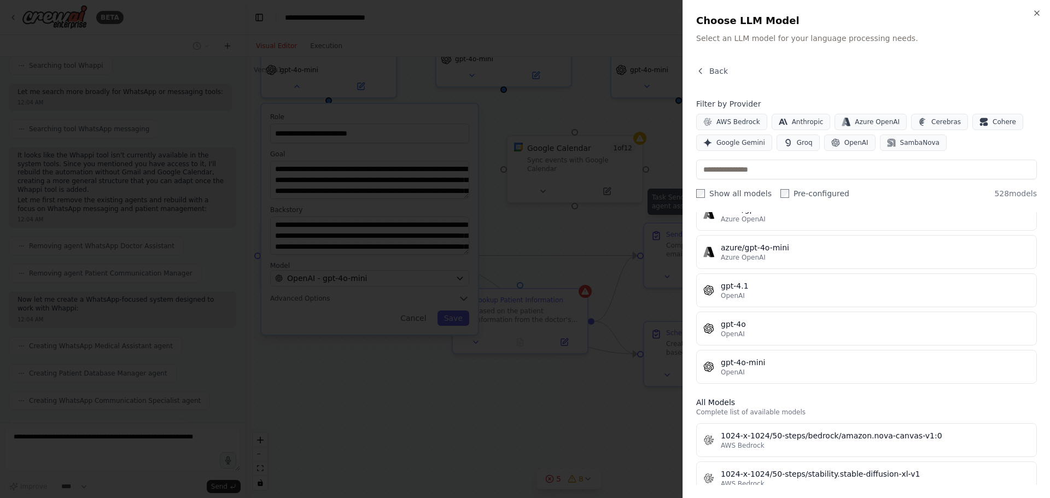
scroll to position [0, 0]
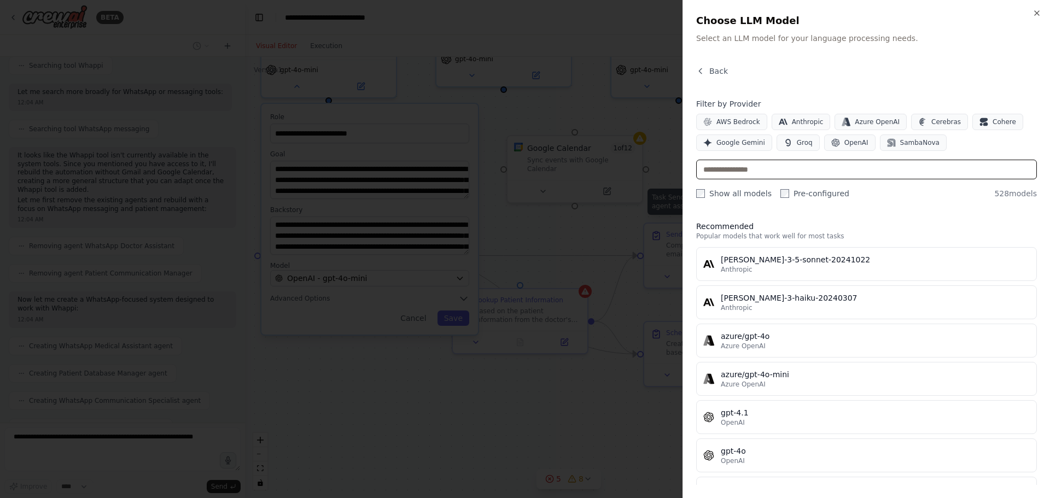
click at [748, 172] on input "text" at bounding box center [866, 170] width 341 height 20
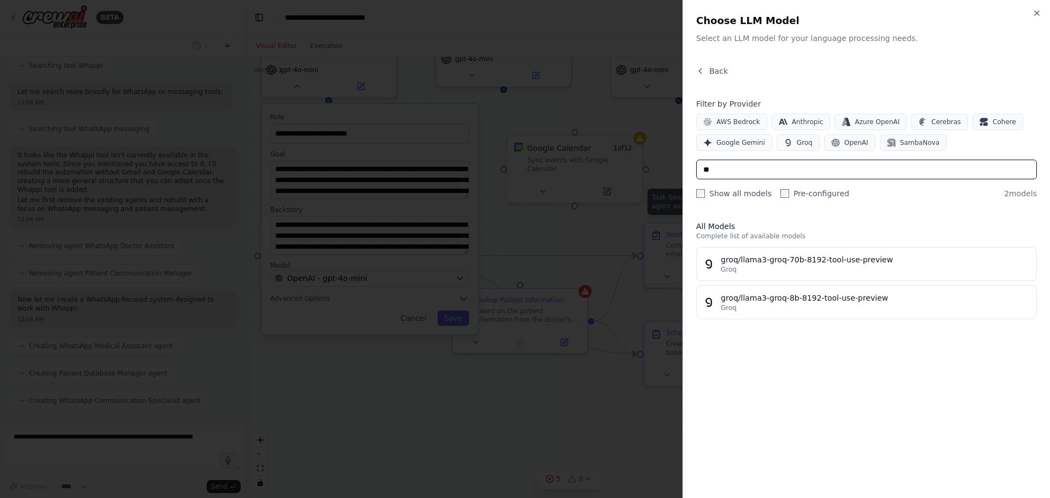
type input "*"
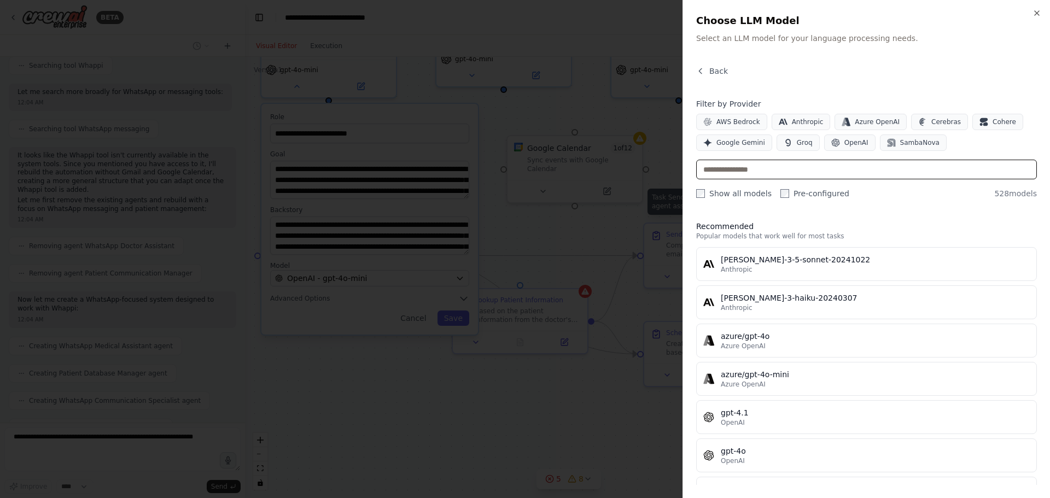
scroll to position [1855, 0]
click at [585, 188] on div at bounding box center [525, 249] width 1050 height 498
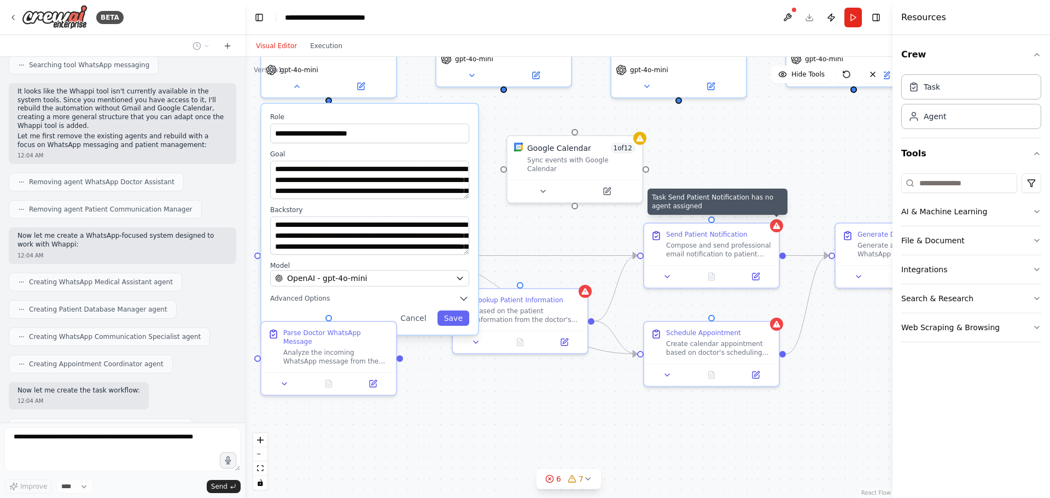
click at [438, 397] on div ".deletable-edge-delete-btn { width: 20px; height: 20px; border: 0px solid #ffff…" at bounding box center [569, 277] width 648 height 441
click at [568, 384] on div ".deletable-edge-delete-btn { width: 20px; height: 20px; border: 0px solid #ffff…" at bounding box center [569, 277] width 648 height 441
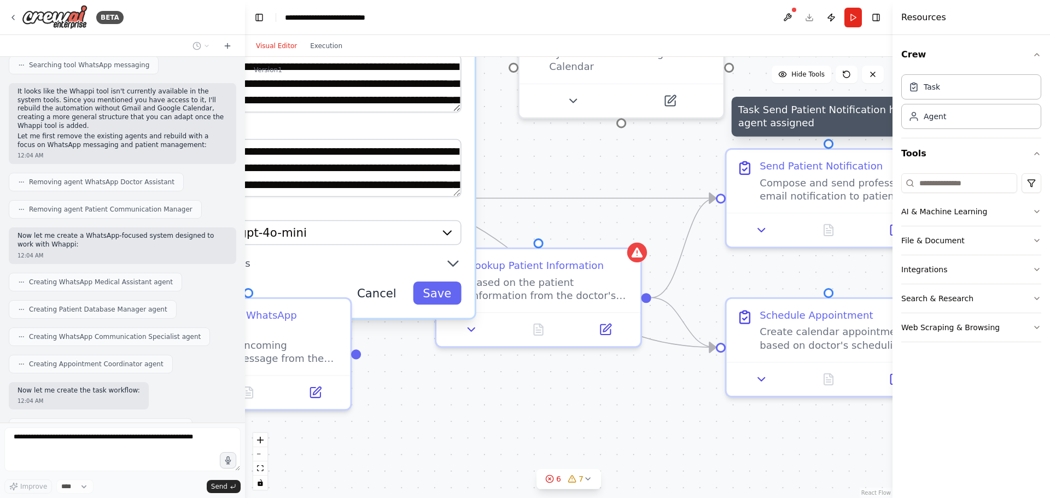
scroll to position [1882, 0]
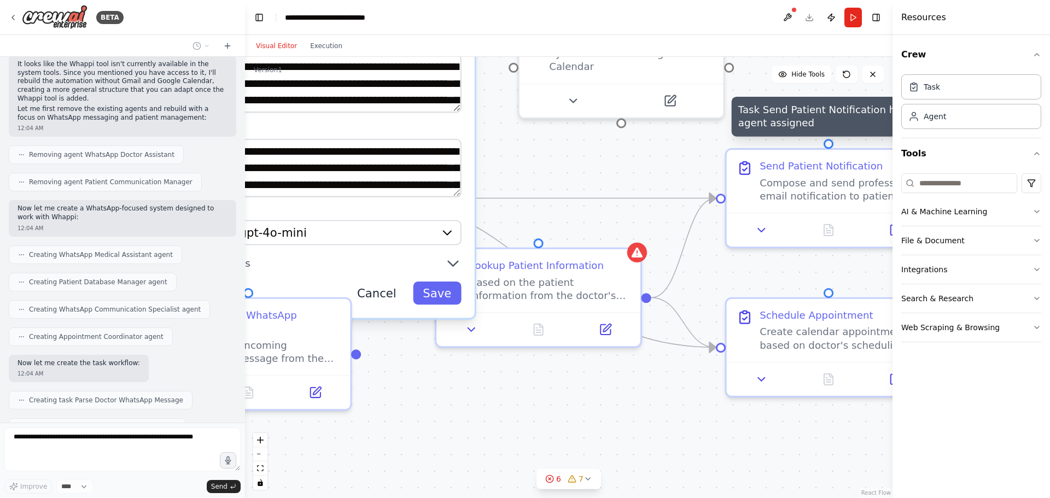
click at [396, 288] on button "Cancel" at bounding box center [376, 293] width 59 height 23
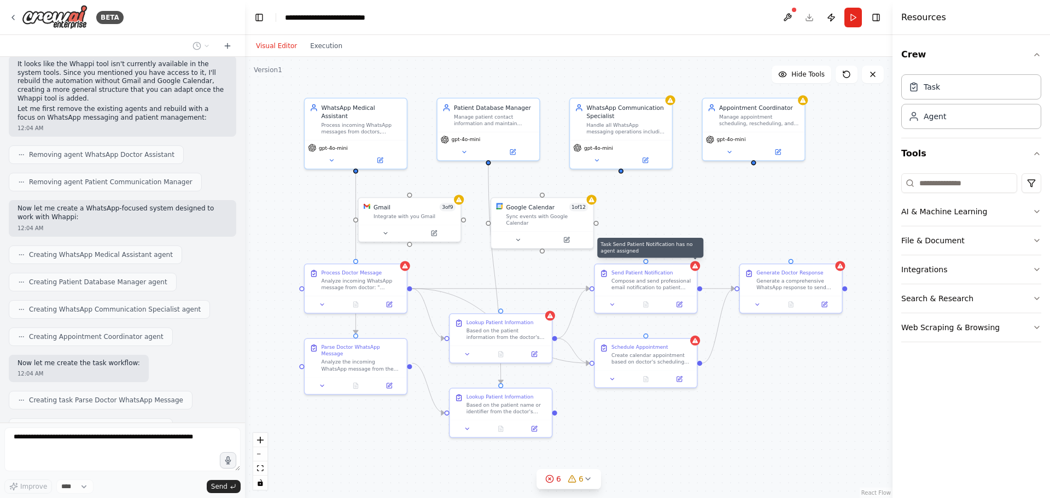
drag, startPoint x: 499, startPoint y: 263, endPoint x: 533, endPoint y: 253, distance: 35.8
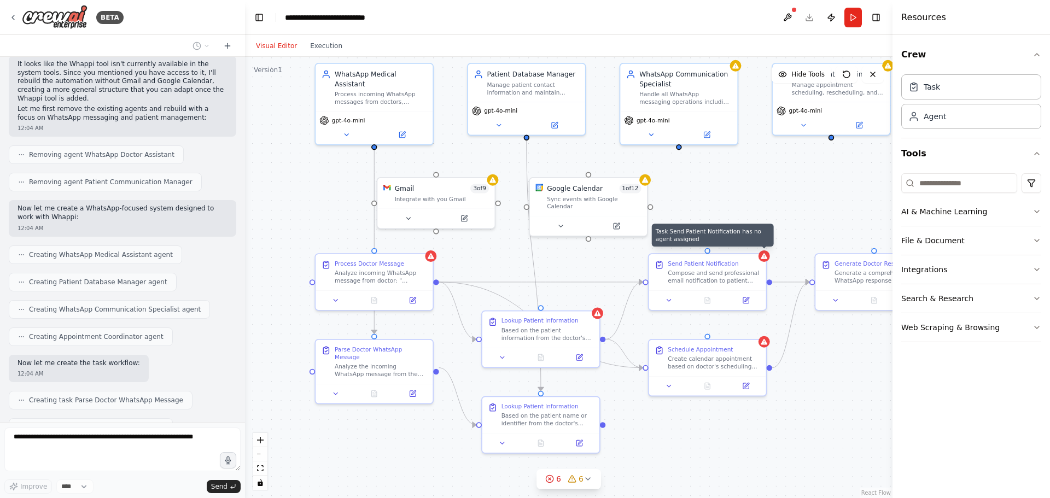
drag, startPoint x: 479, startPoint y: 257, endPoint x: 535, endPoint y: 253, distance: 55.9
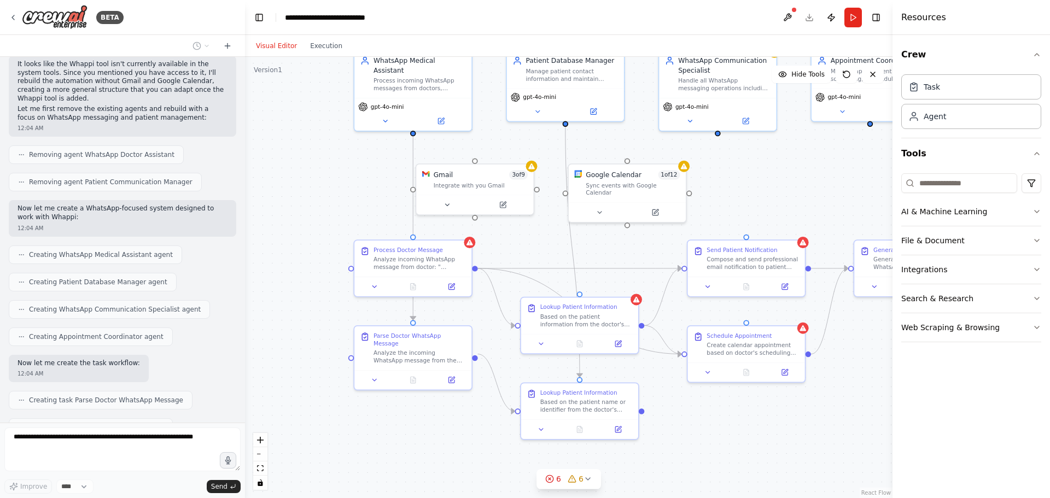
drag, startPoint x: 766, startPoint y: 208, endPoint x: 741, endPoint y: 196, distance: 27.4
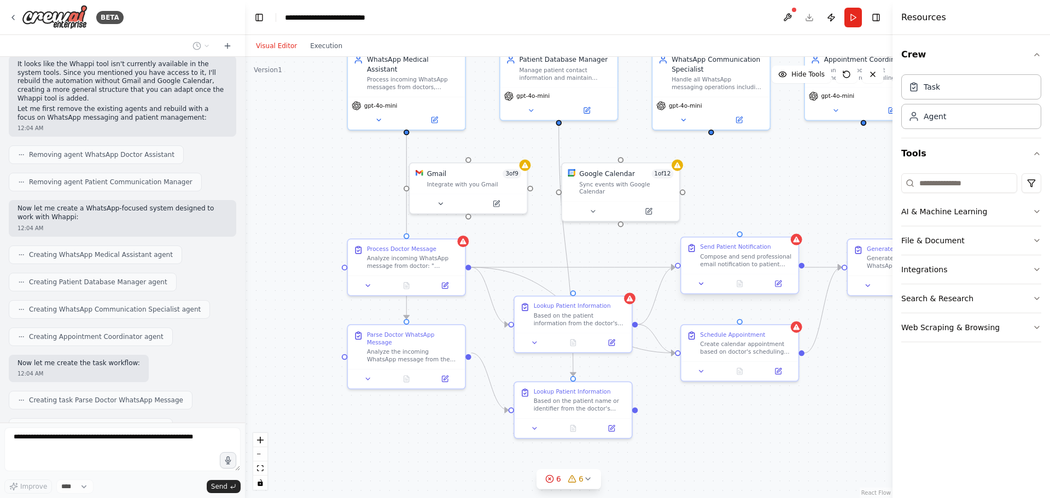
scroll to position [1910, 0]
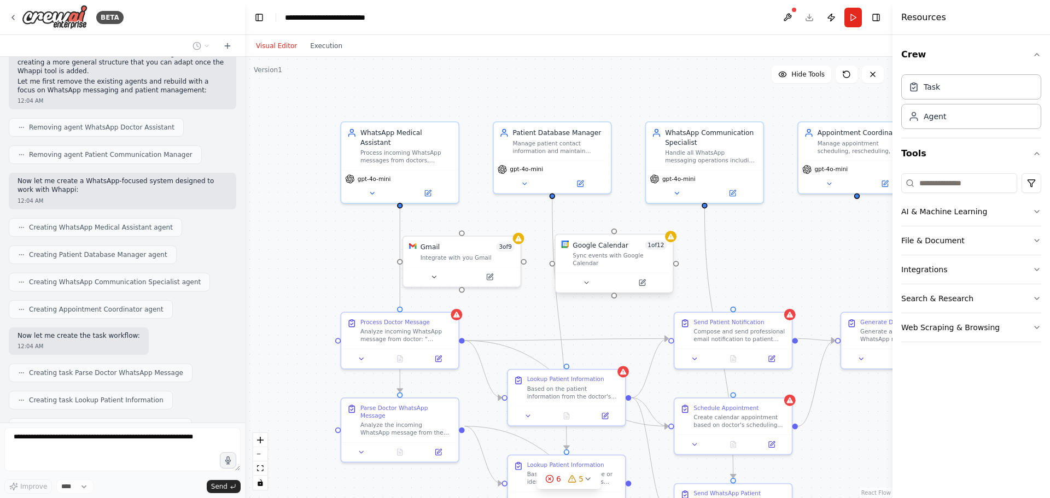
drag, startPoint x: 634, startPoint y: 191, endPoint x: 603, endPoint y: 344, distance: 155.7
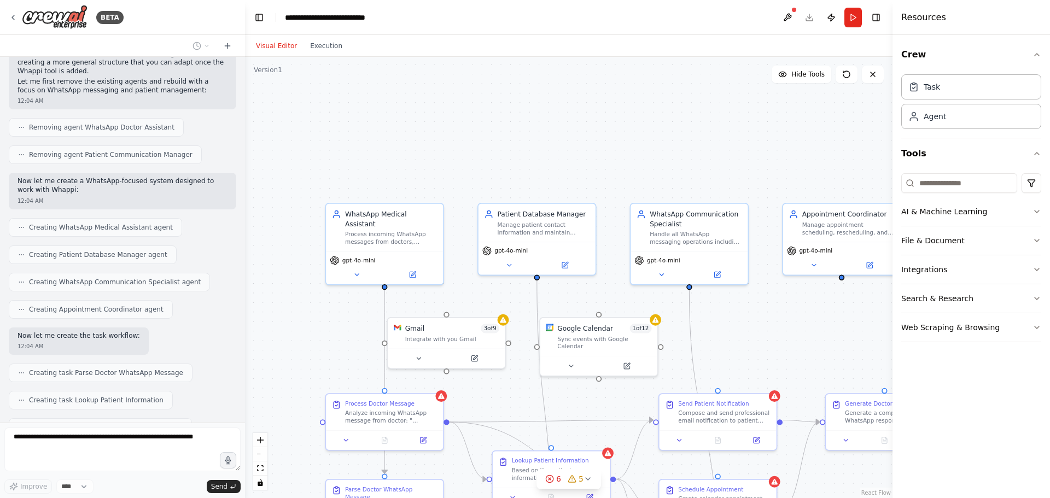
scroll to position [1937, 0]
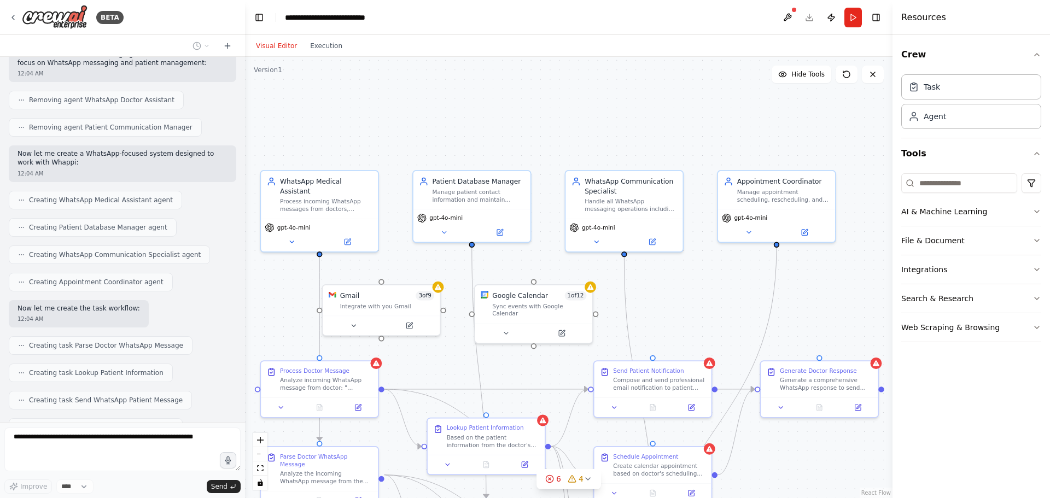
drag, startPoint x: 846, startPoint y: 194, endPoint x: 781, endPoint y: 161, distance: 72.9
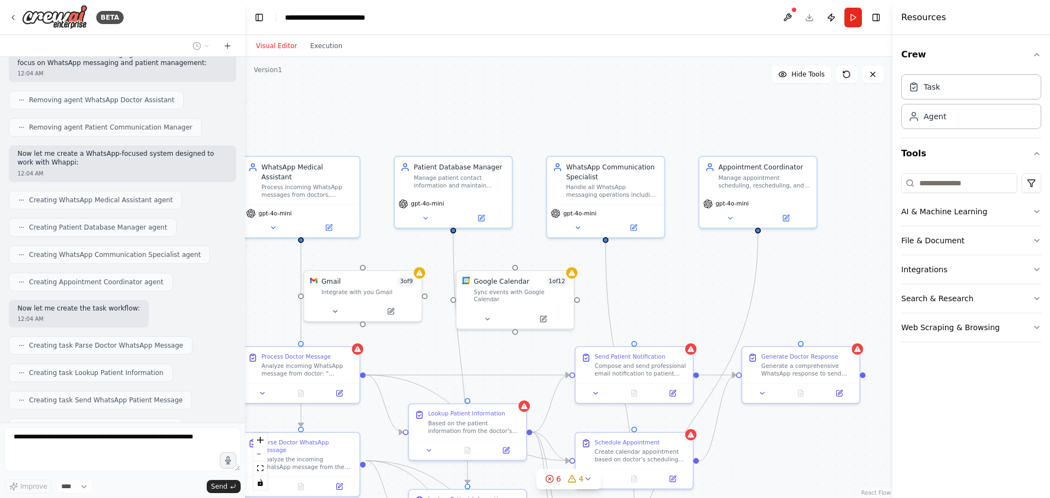
scroll to position [1964, 0]
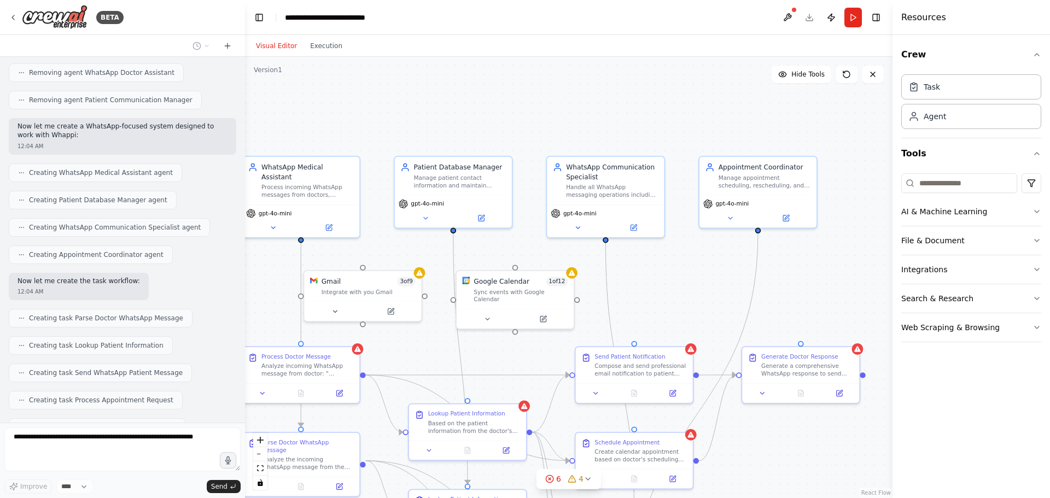
drag, startPoint x: 705, startPoint y: 263, endPoint x: 687, endPoint y: 248, distance: 23.4
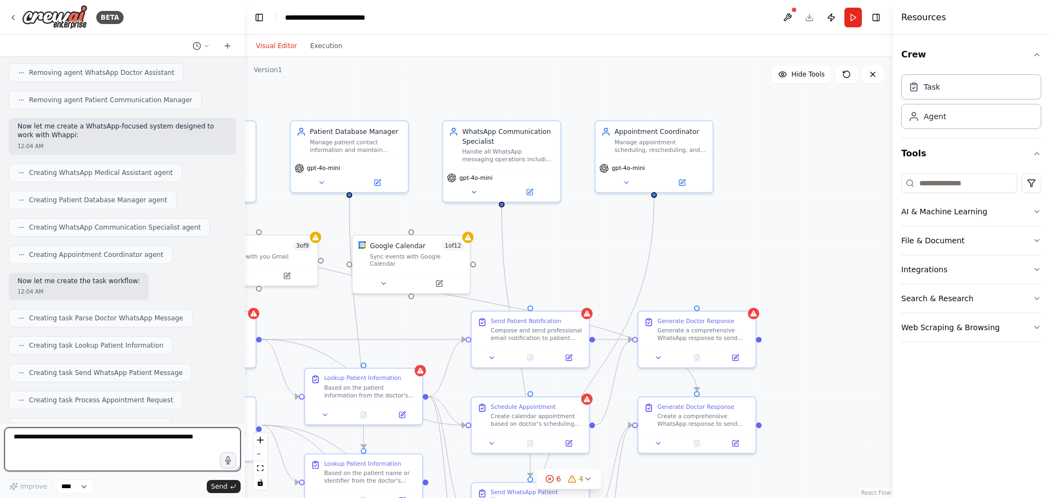
drag, startPoint x: 774, startPoint y: 261, endPoint x: 670, endPoint y: 226, distance: 110.0
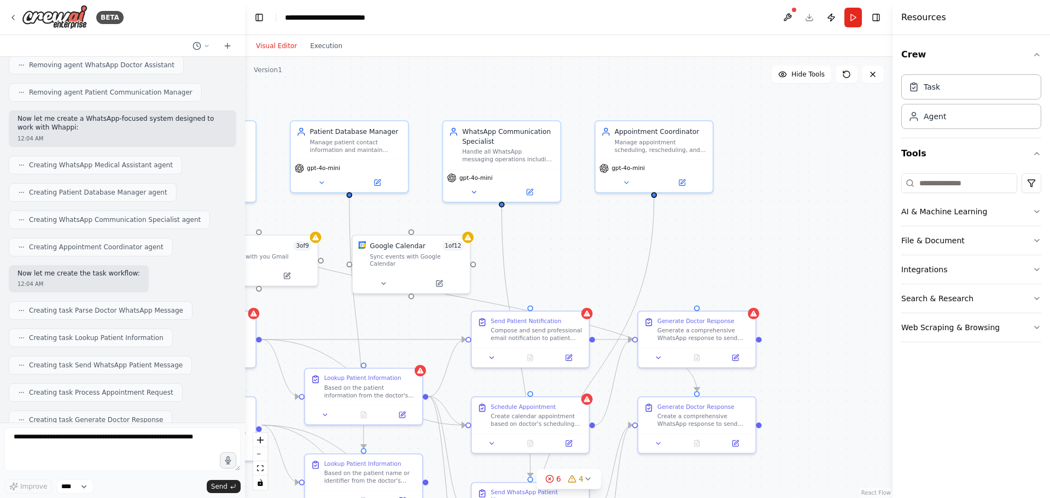
scroll to position [2028, 0]
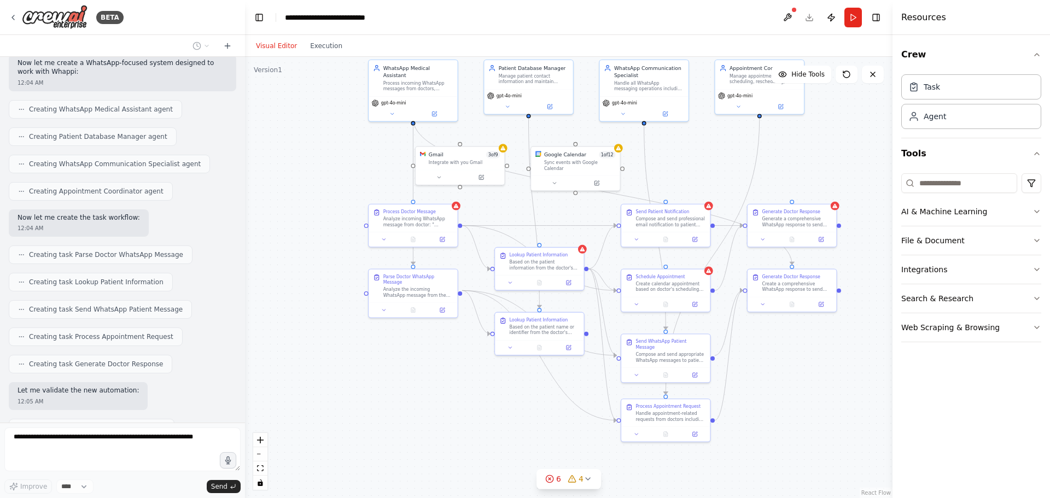
drag, startPoint x: 567, startPoint y: 260, endPoint x: 703, endPoint y: 176, distance: 159.7
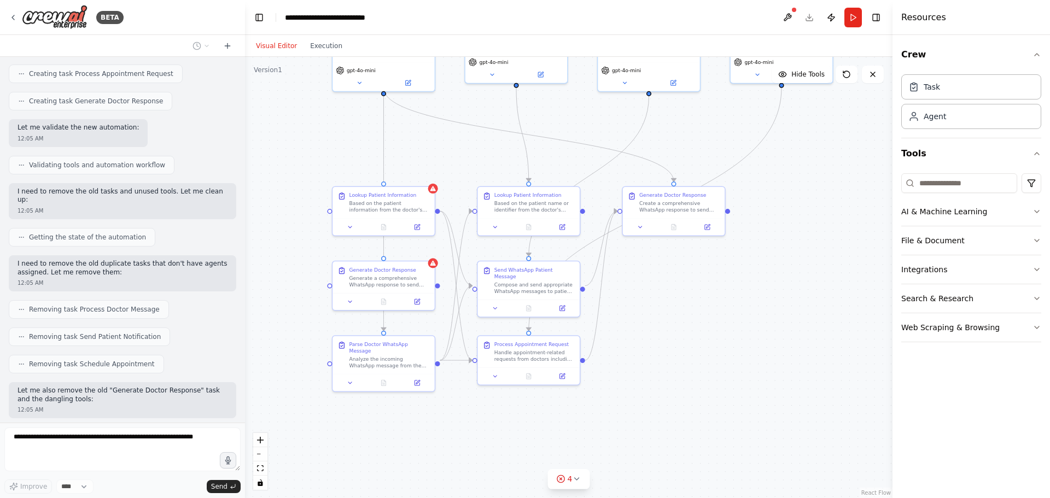
scroll to position [2318, 0]
